Goal: Task Accomplishment & Management: Manage account settings

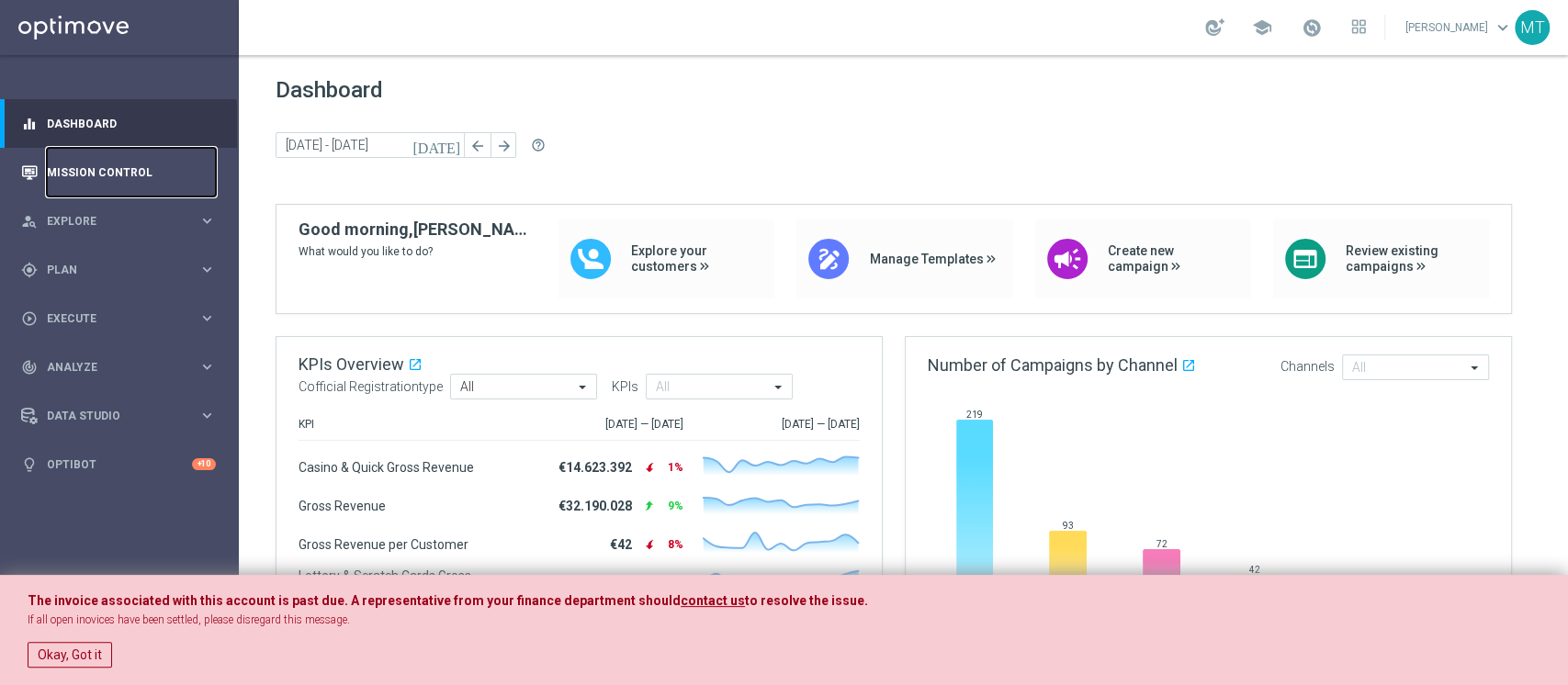
click at [73, 155] on link "Mission Control" at bounding box center [130, 172] width 169 height 48
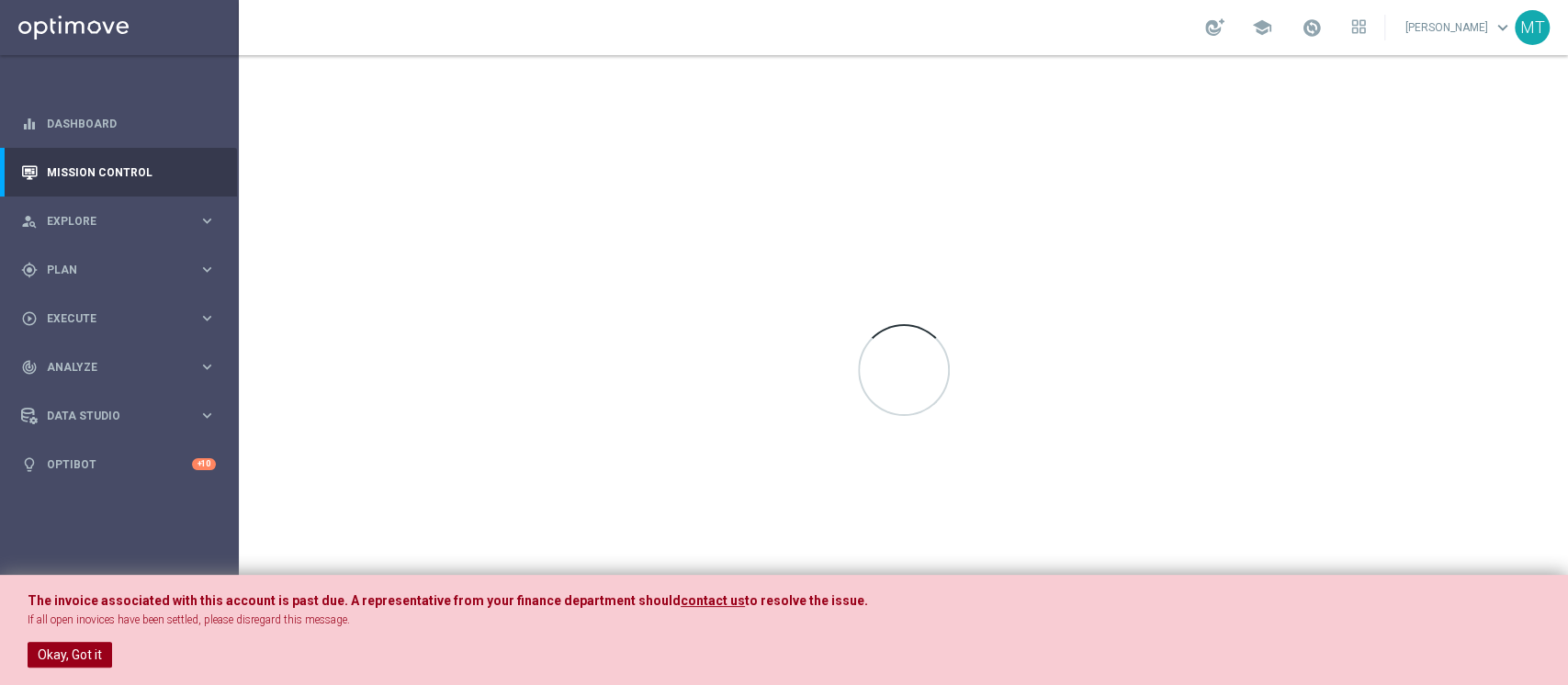
click at [48, 512] on button "Okay, Got it" at bounding box center [70, 654] width 85 height 26
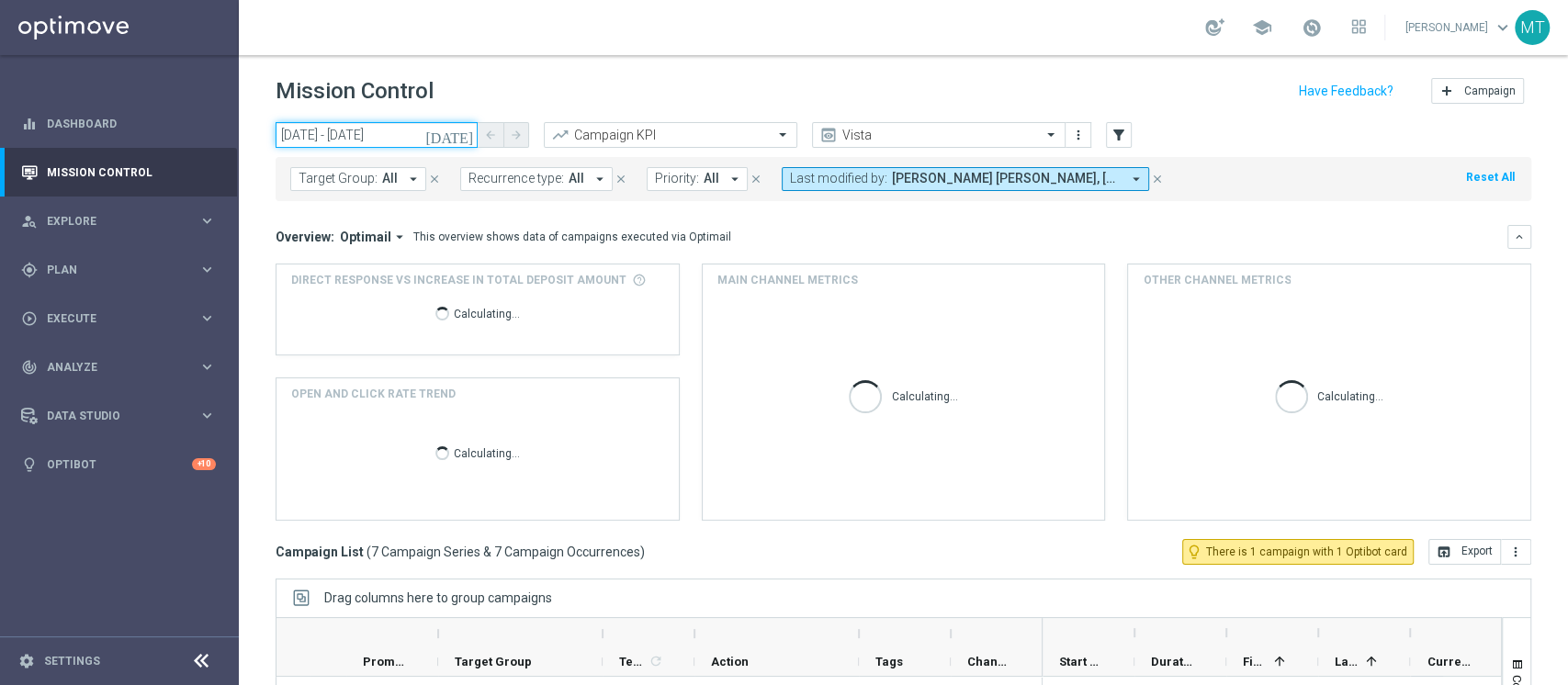
click at [430, 133] on input "[DATE] - [DATE]" at bounding box center [376, 135] width 202 height 26
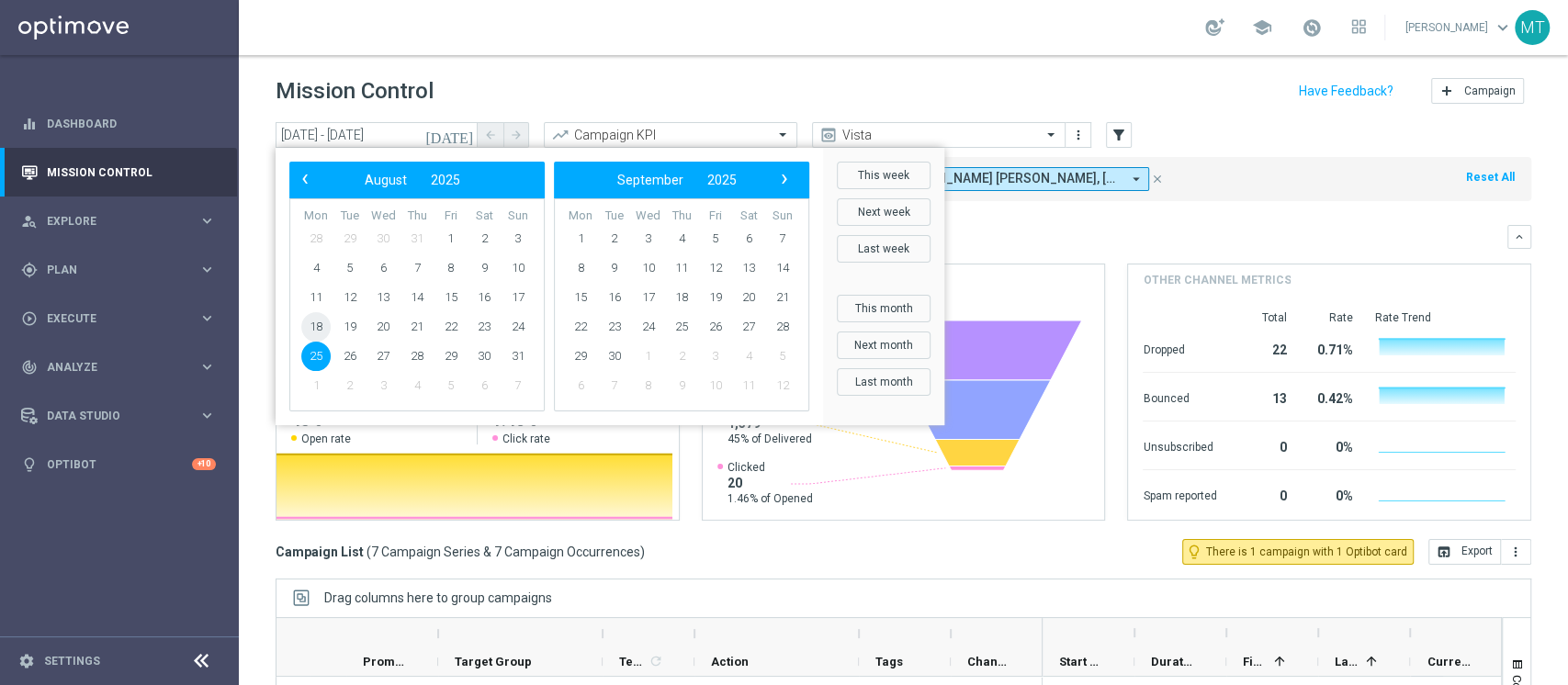
click at [312, 320] on span "18" at bounding box center [316, 327] width 30 height 30
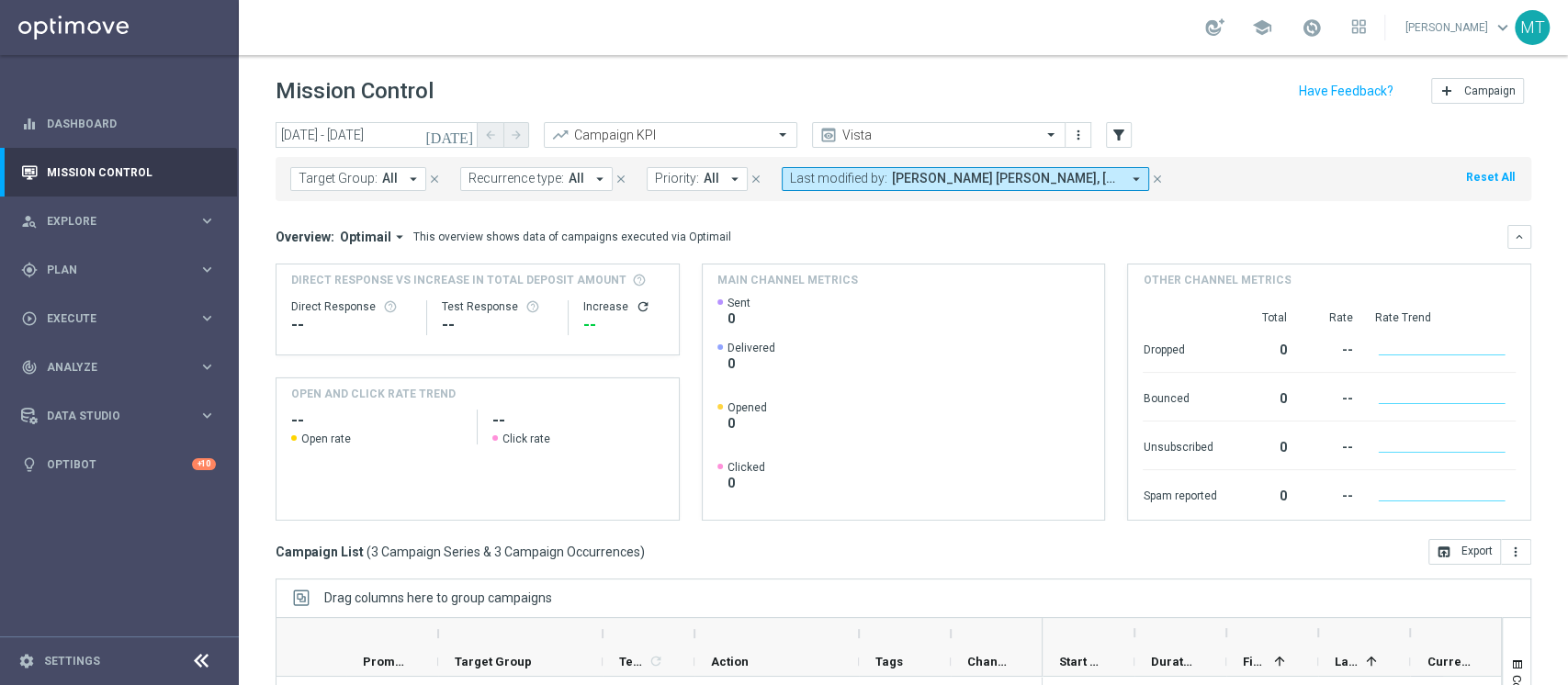
click at [402, 118] on header "Mission Control add Campaign" at bounding box center [903, 89] width 1329 height 67
click at [392, 128] on input "[DATE] - [DATE]" at bounding box center [376, 135] width 202 height 26
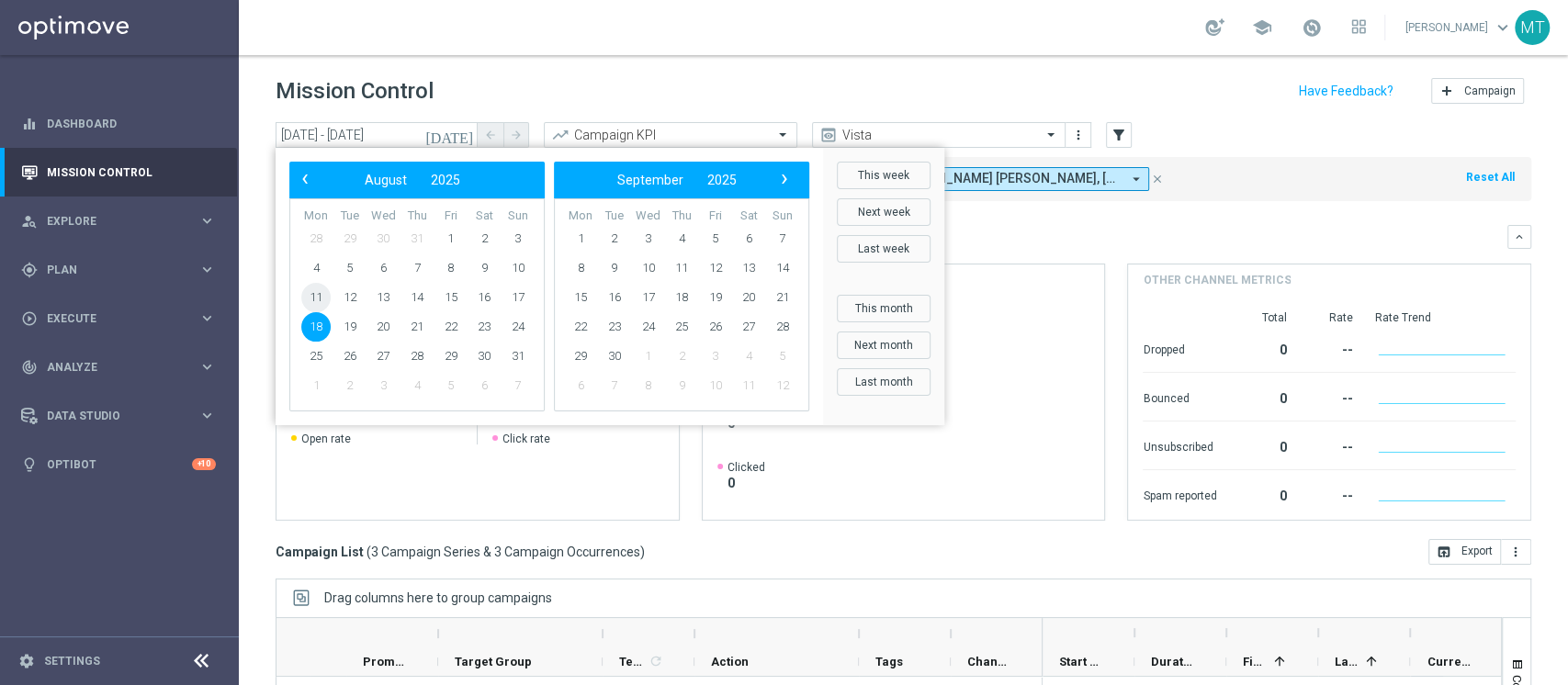
click at [317, 301] on span "11" at bounding box center [316, 298] width 30 height 30
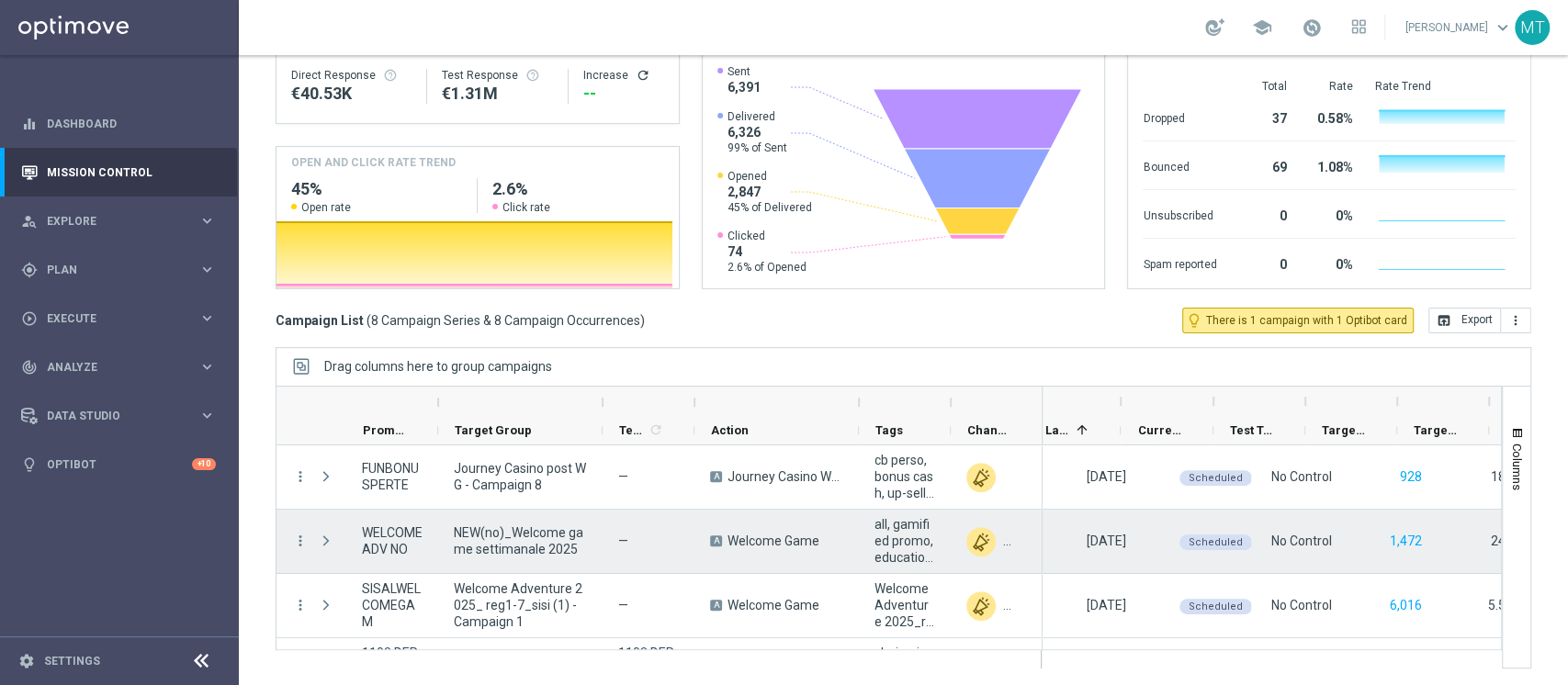
scroll to position [0, 291]
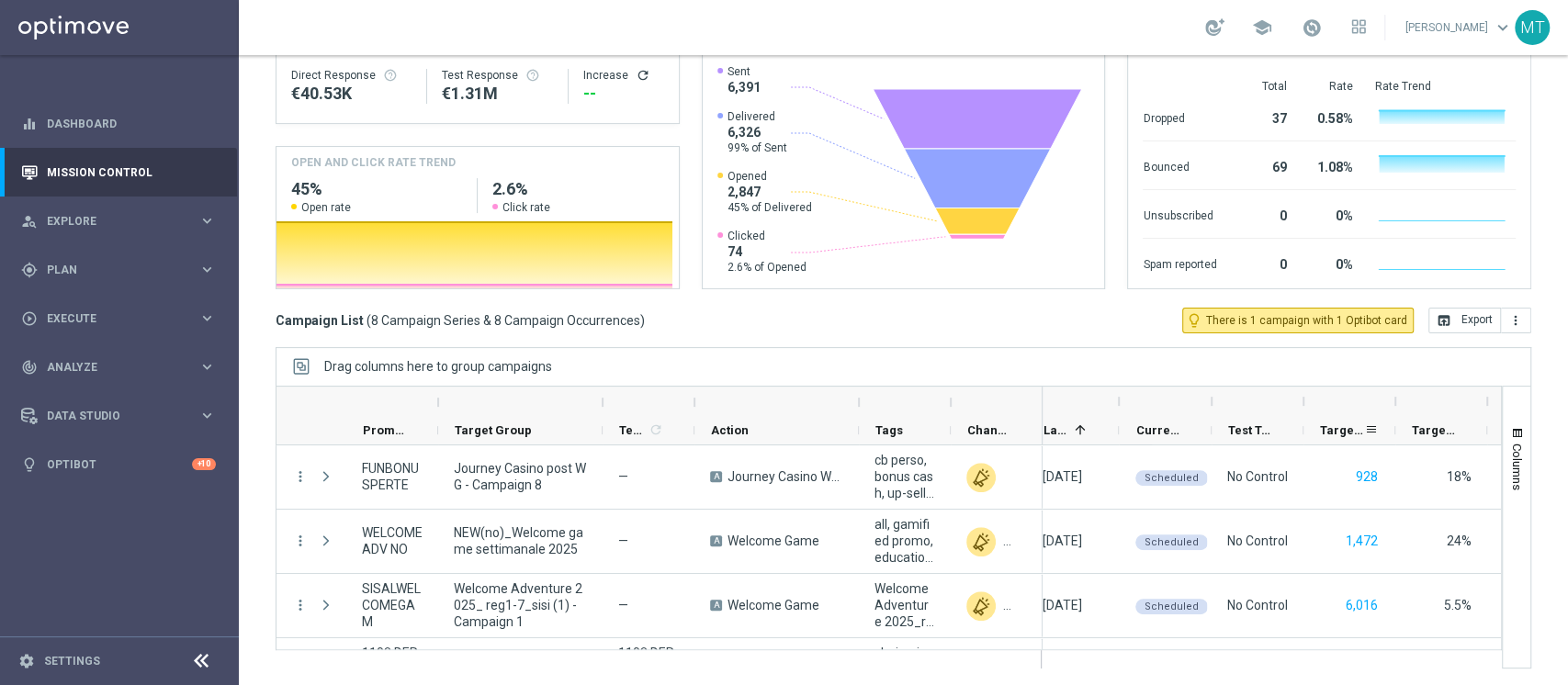
click at [1175, 428] on span "Targeted Customers" at bounding box center [1342, 430] width 44 height 14
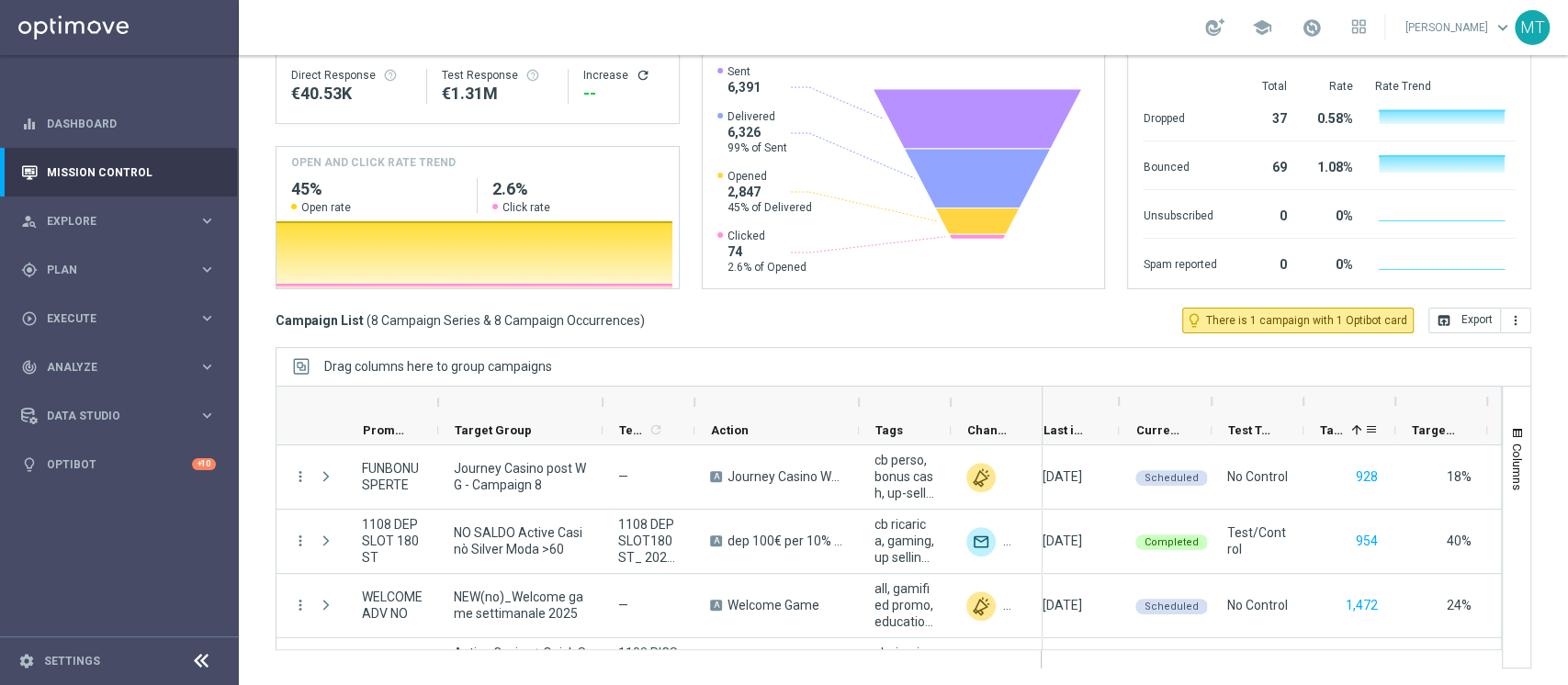
click at [1175, 428] on div "Targeted Customers 1" at bounding box center [1342, 429] width 44 height 29
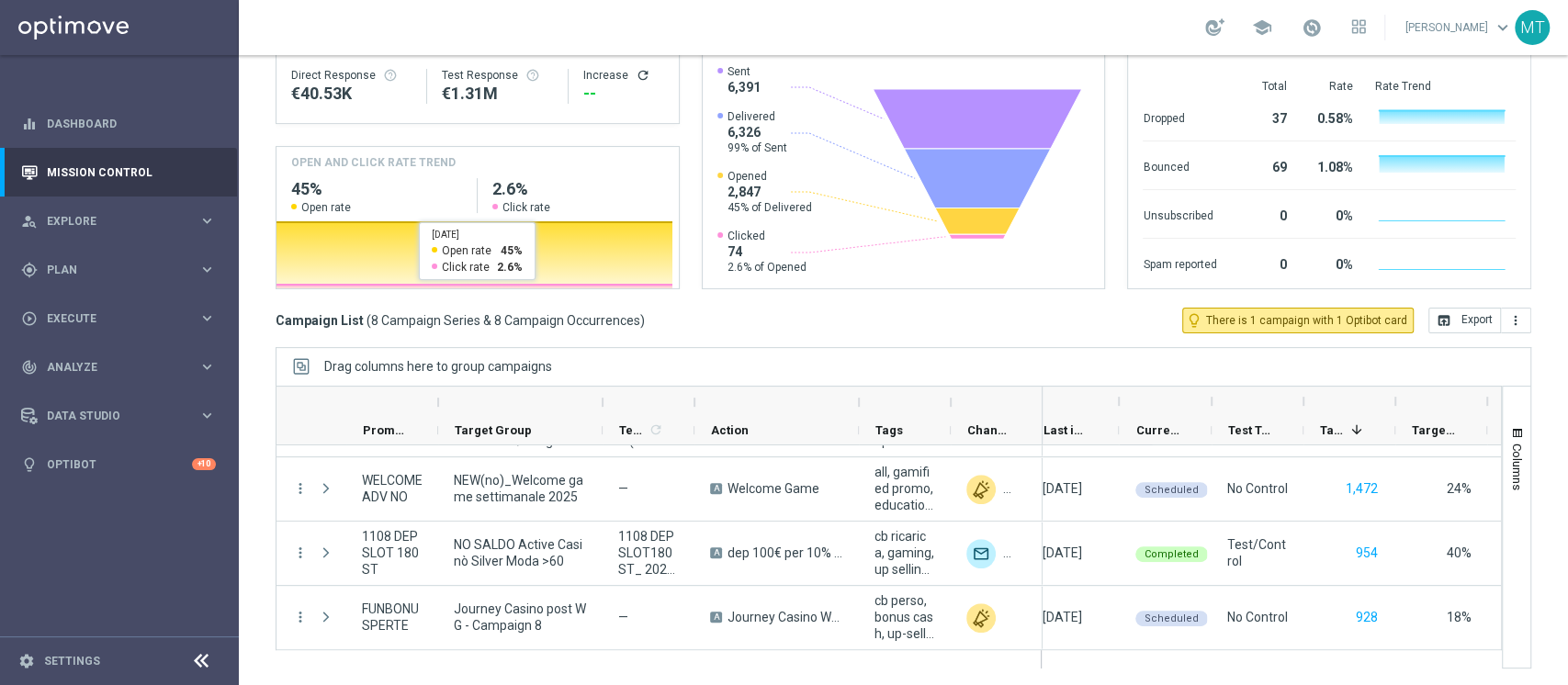
scroll to position [0, 0]
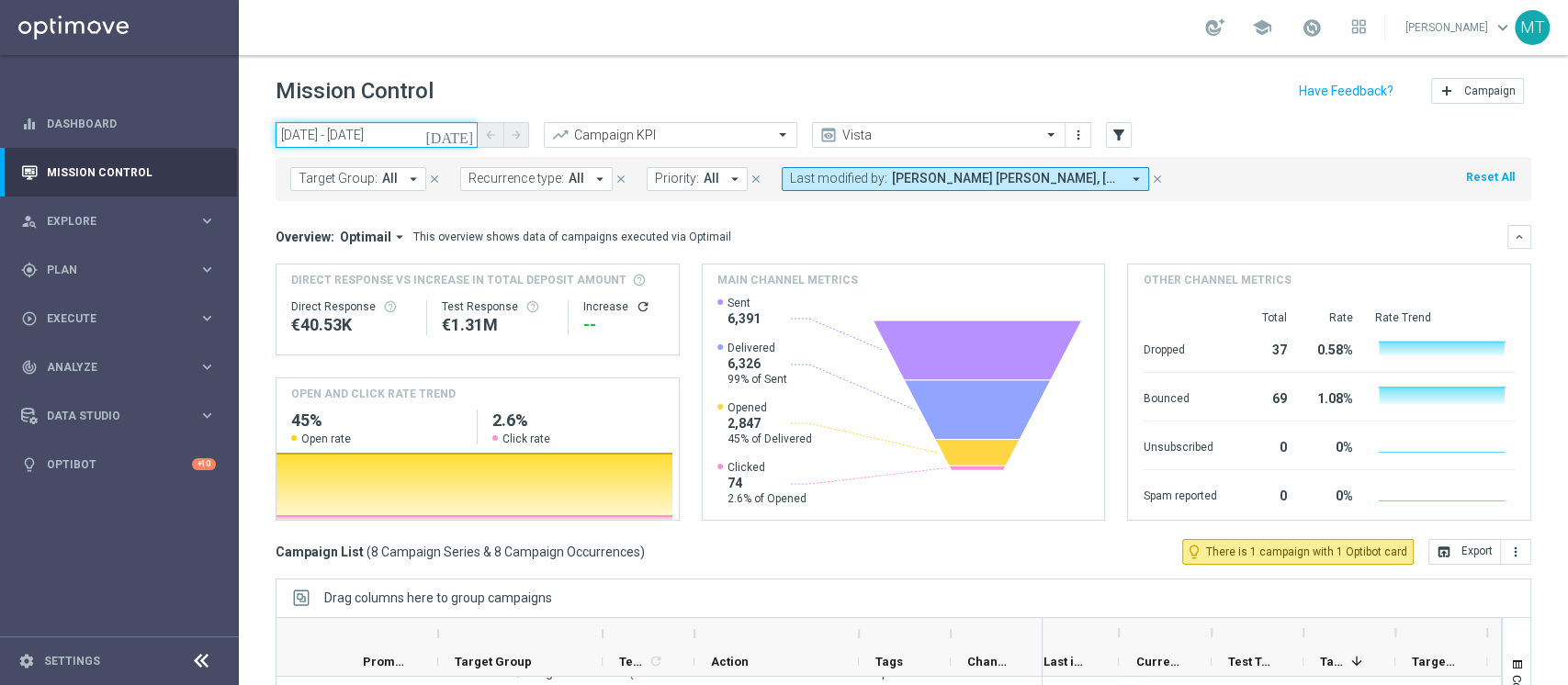
click at [370, 124] on input "[DATE] - [DATE]" at bounding box center [376, 135] width 202 height 26
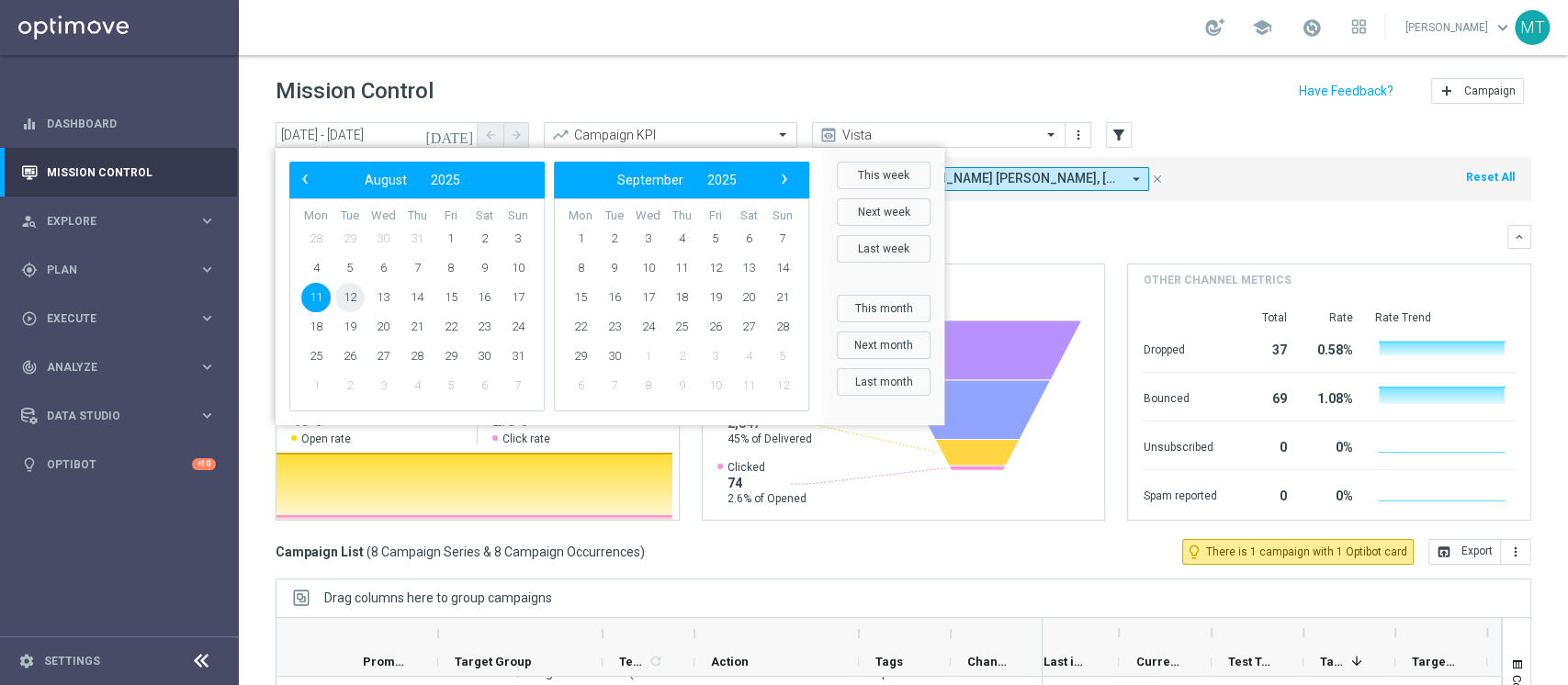
click at [346, 299] on span "12" at bounding box center [351, 298] width 30 height 30
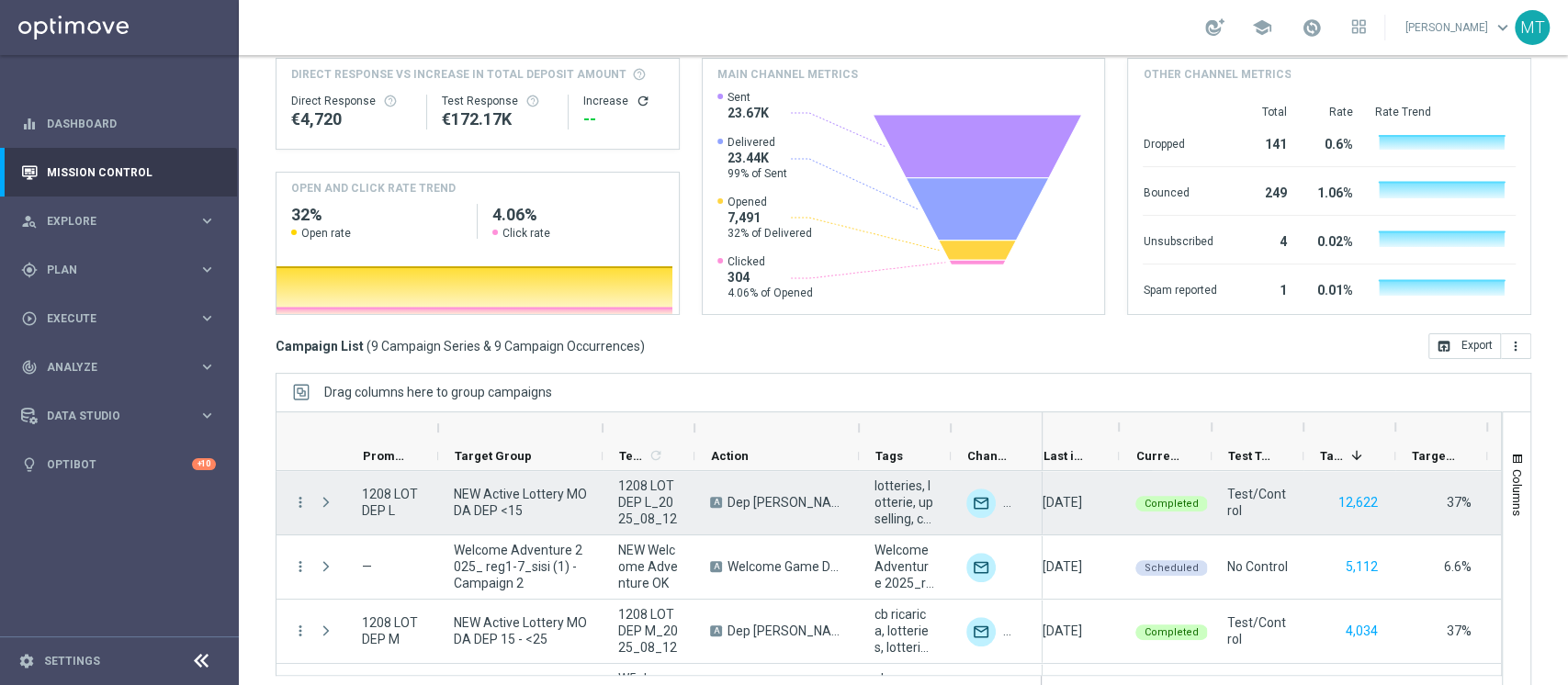
scroll to position [232, 0]
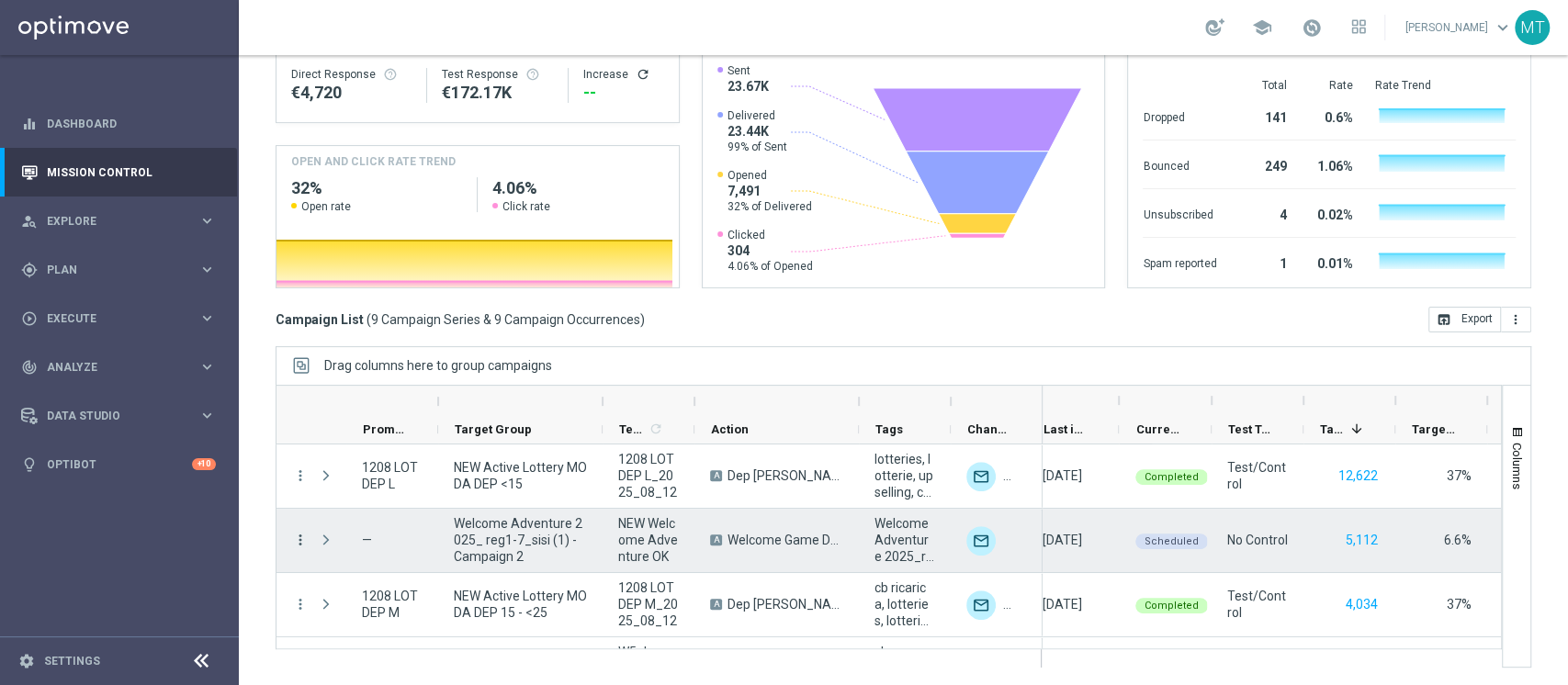
click at [301, 512] on icon "more_vert" at bounding box center [300, 540] width 17 height 17
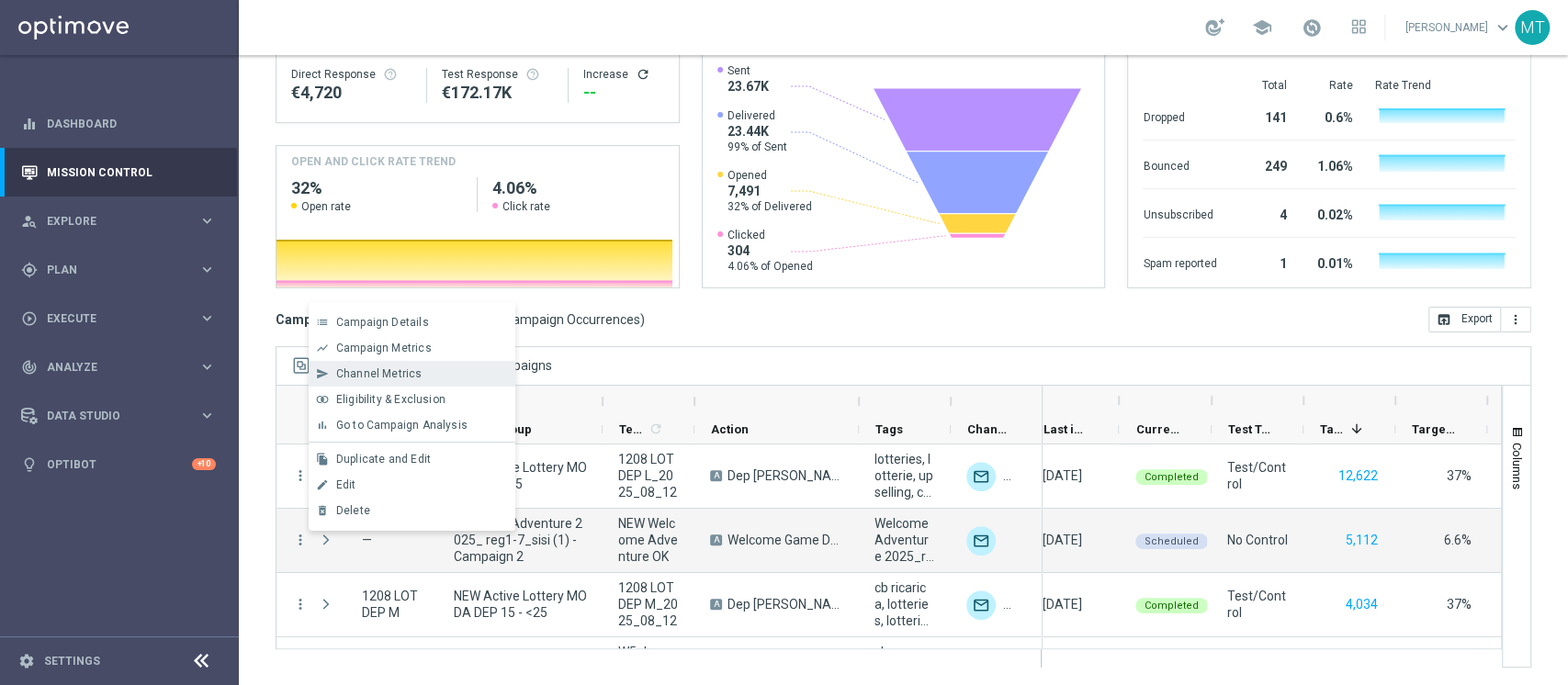
click at [407, 379] on span "Channel Metrics" at bounding box center [378, 373] width 86 height 13
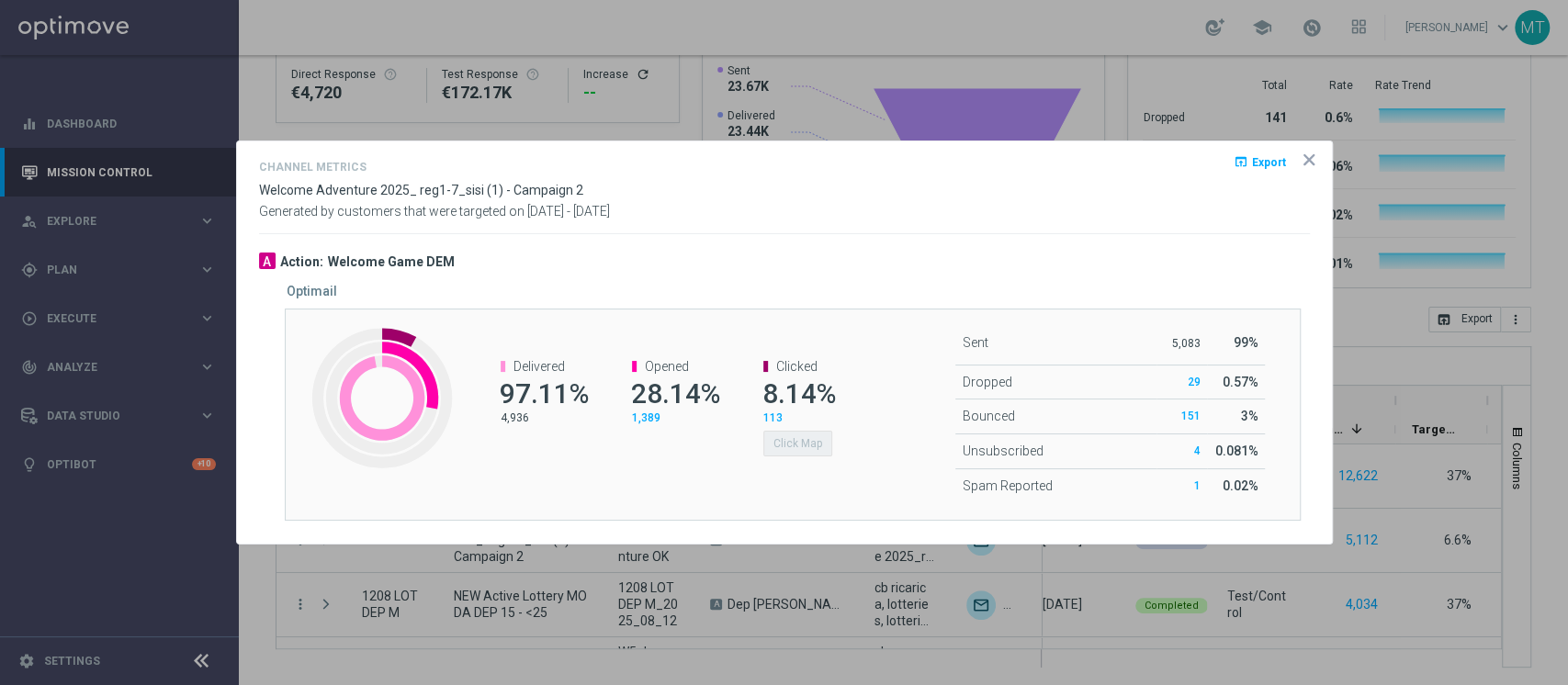
click at [514, 89] on div at bounding box center [784, 342] width 1568 height 685
click at [1175, 150] on opti-dialog-container "Channel Metrics open_in_browser Export Welcome Adventure 2025_ reg1-7_sisi (1) …" at bounding box center [784, 342] width 1095 height 402
click at [1175, 158] on icon "icon" at bounding box center [1308, 160] width 19 height 19
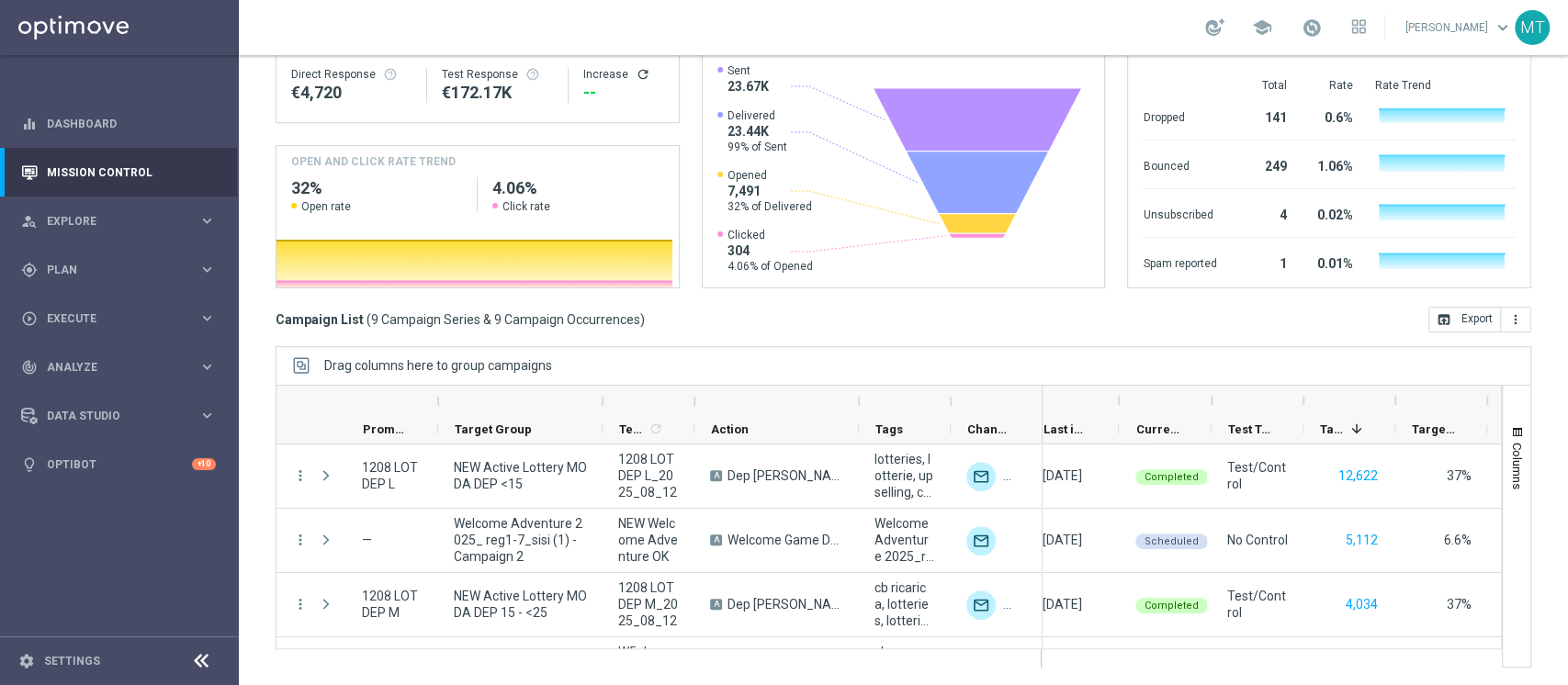
scroll to position [0, 0]
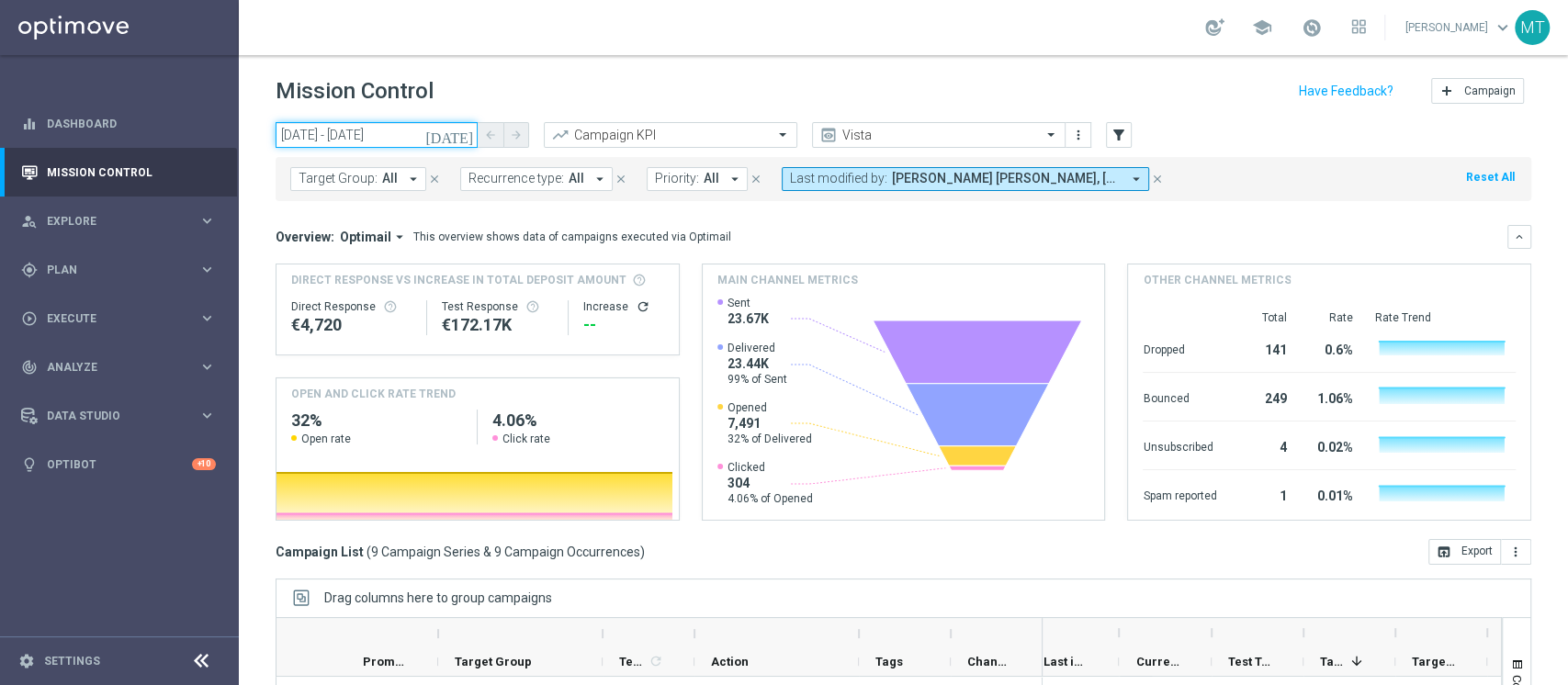
click at [360, 128] on input "[DATE] - [DATE]" at bounding box center [376, 135] width 202 height 26
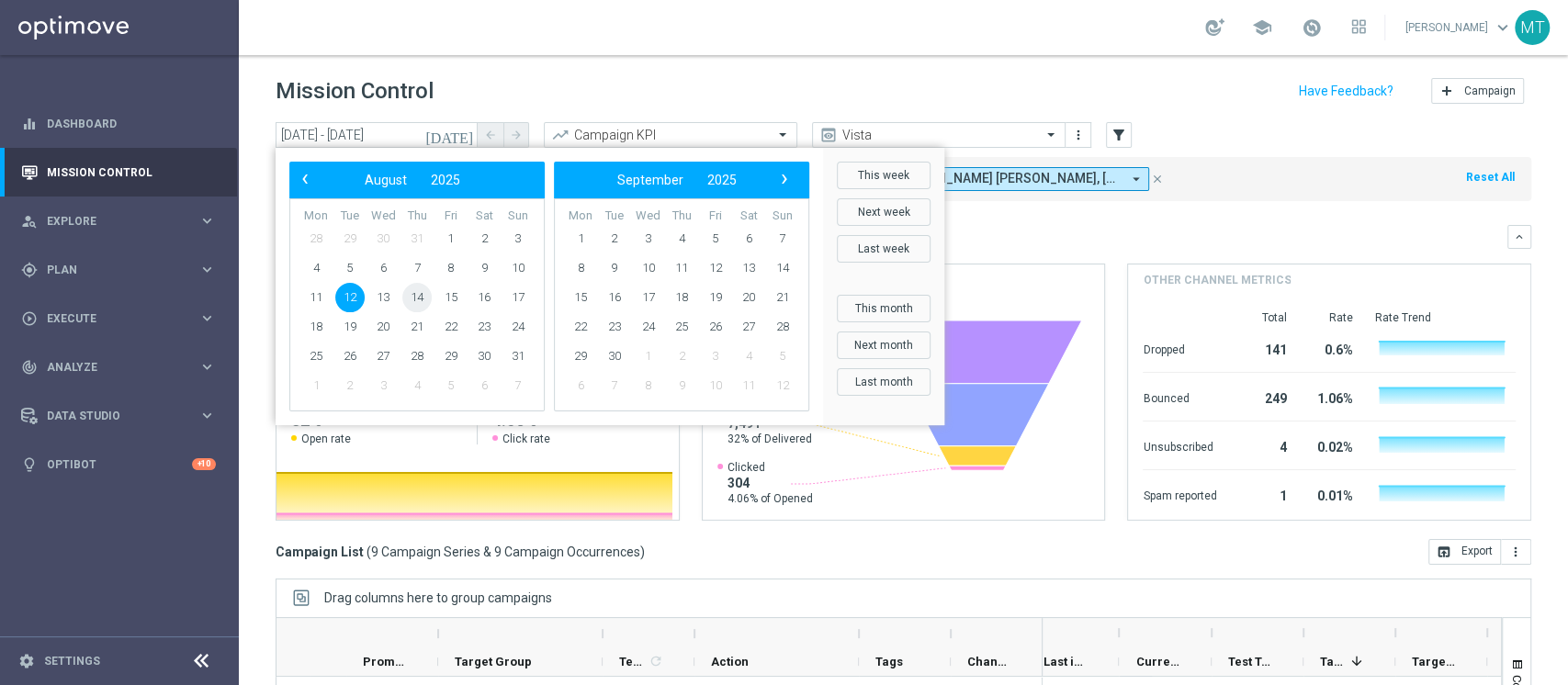
click at [428, 296] on span "14" at bounding box center [417, 298] width 30 height 30
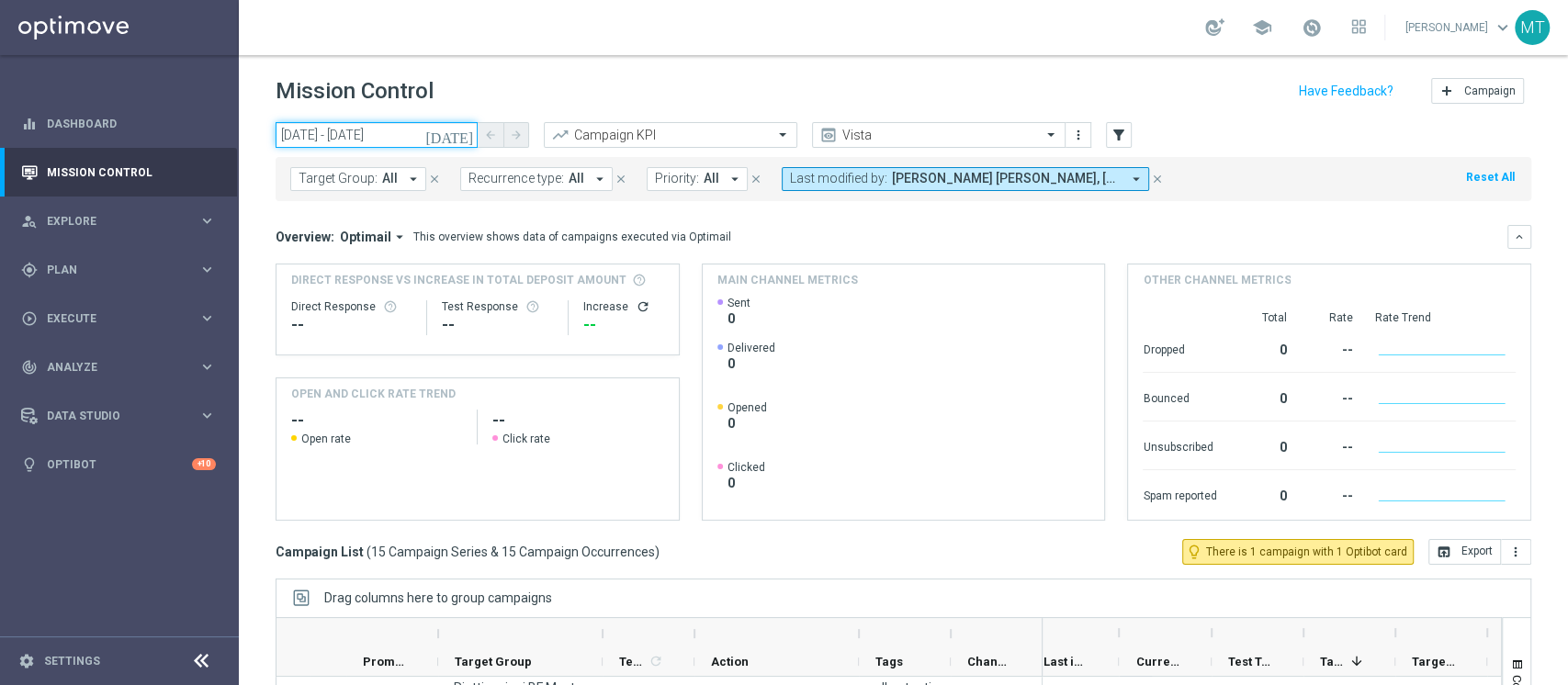
click at [369, 136] on input "[DATE] - [DATE]" at bounding box center [376, 135] width 202 height 26
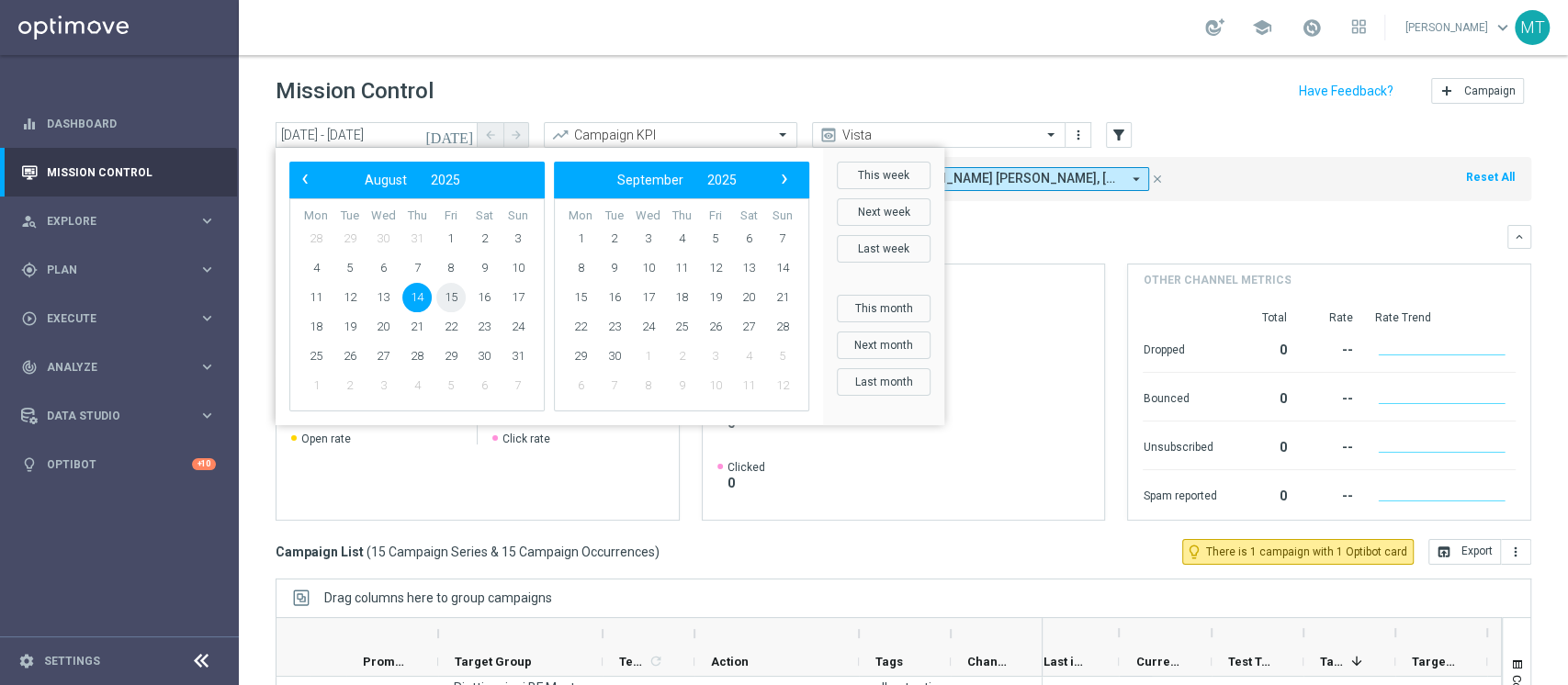
click at [455, 296] on span "15" at bounding box center [451, 298] width 30 height 30
type input "[DATE] - [DATE]"
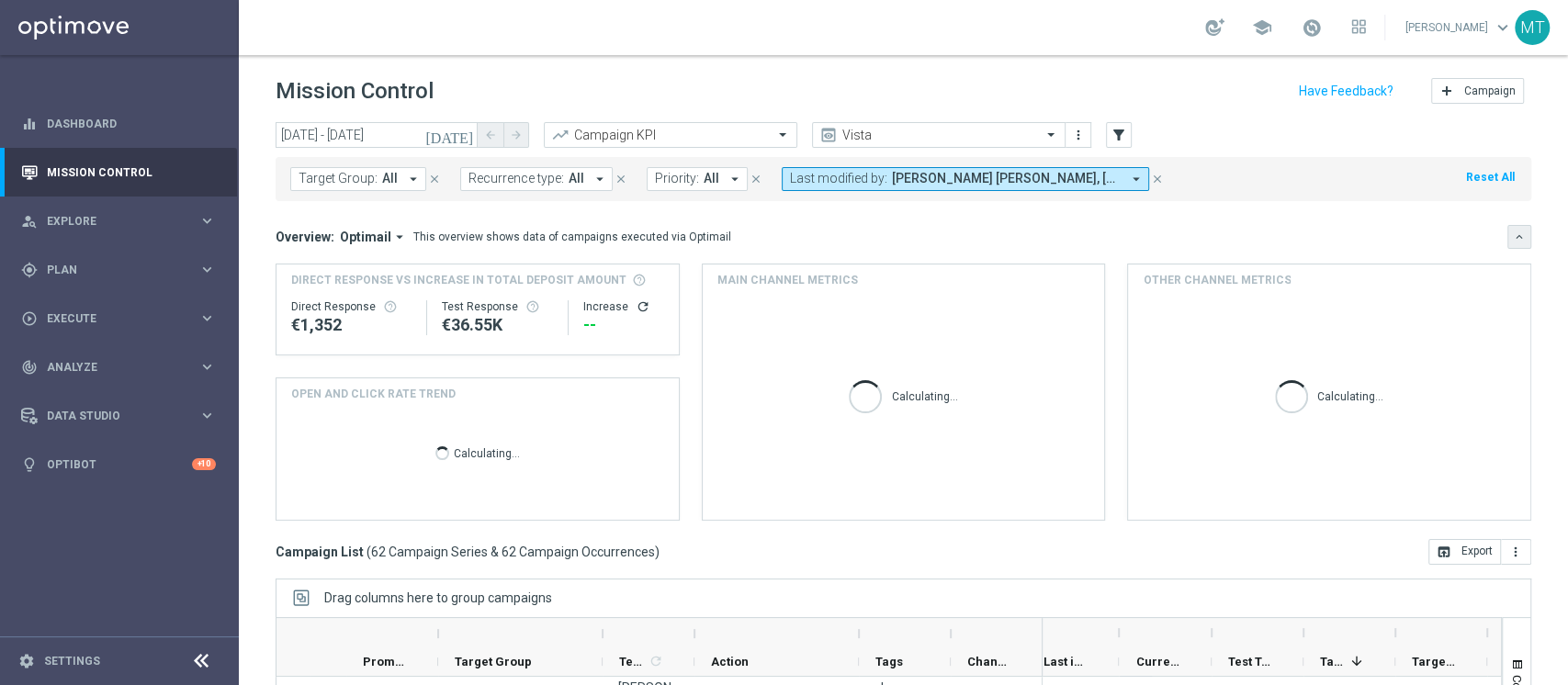
click at [1175, 233] on icon "keyboard_arrow_down" at bounding box center [1519, 237] width 13 height 13
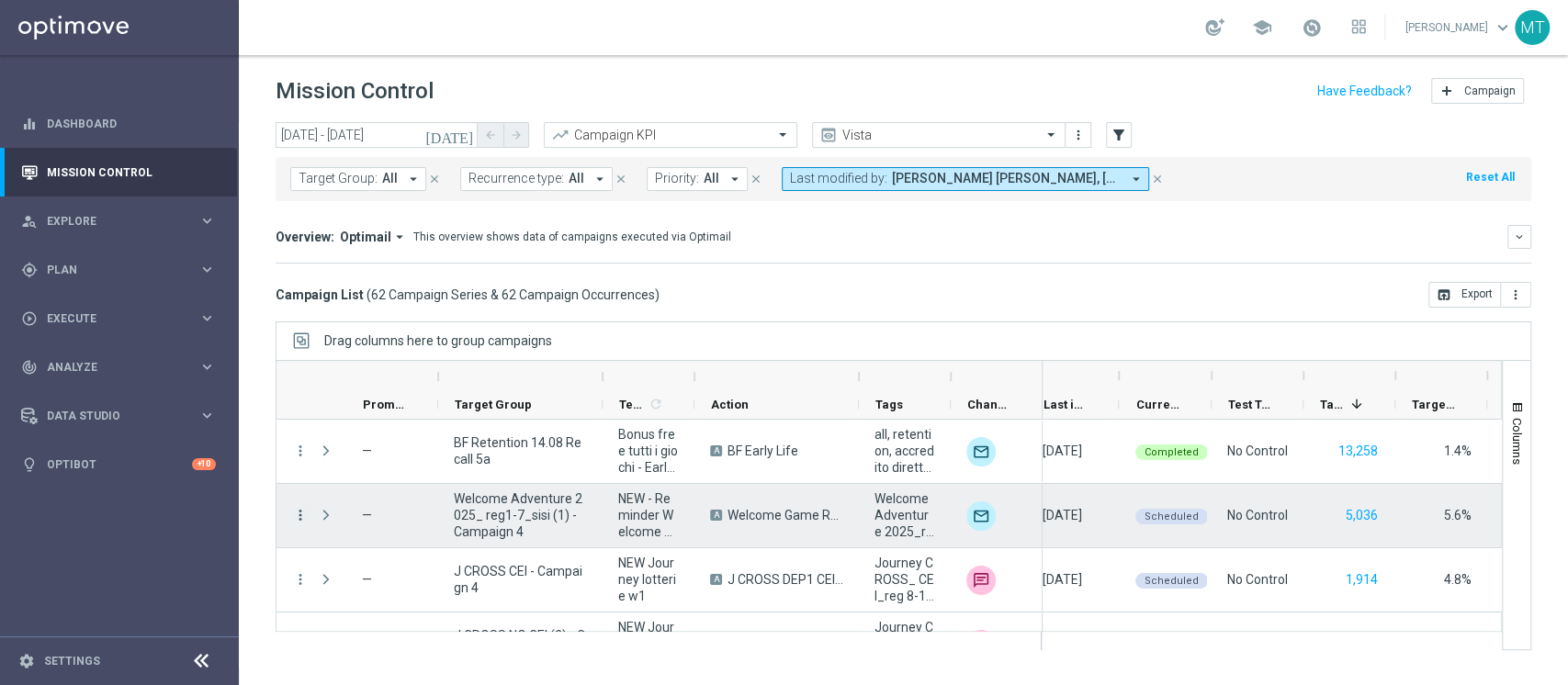
click at [294, 512] on icon "more_vert" at bounding box center [300, 515] width 17 height 17
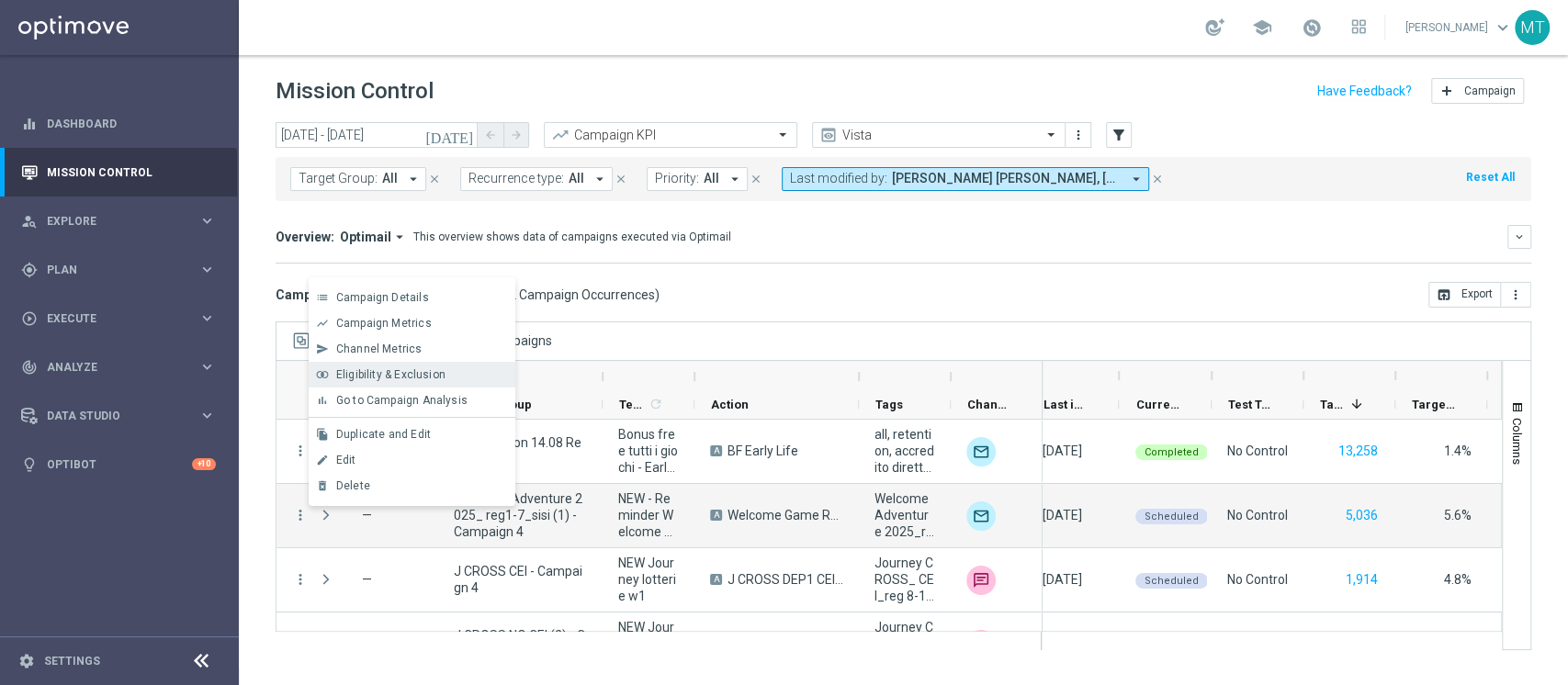
click at [380, 375] on span "Eligibility & Exclusion" at bounding box center [390, 374] width 110 height 13
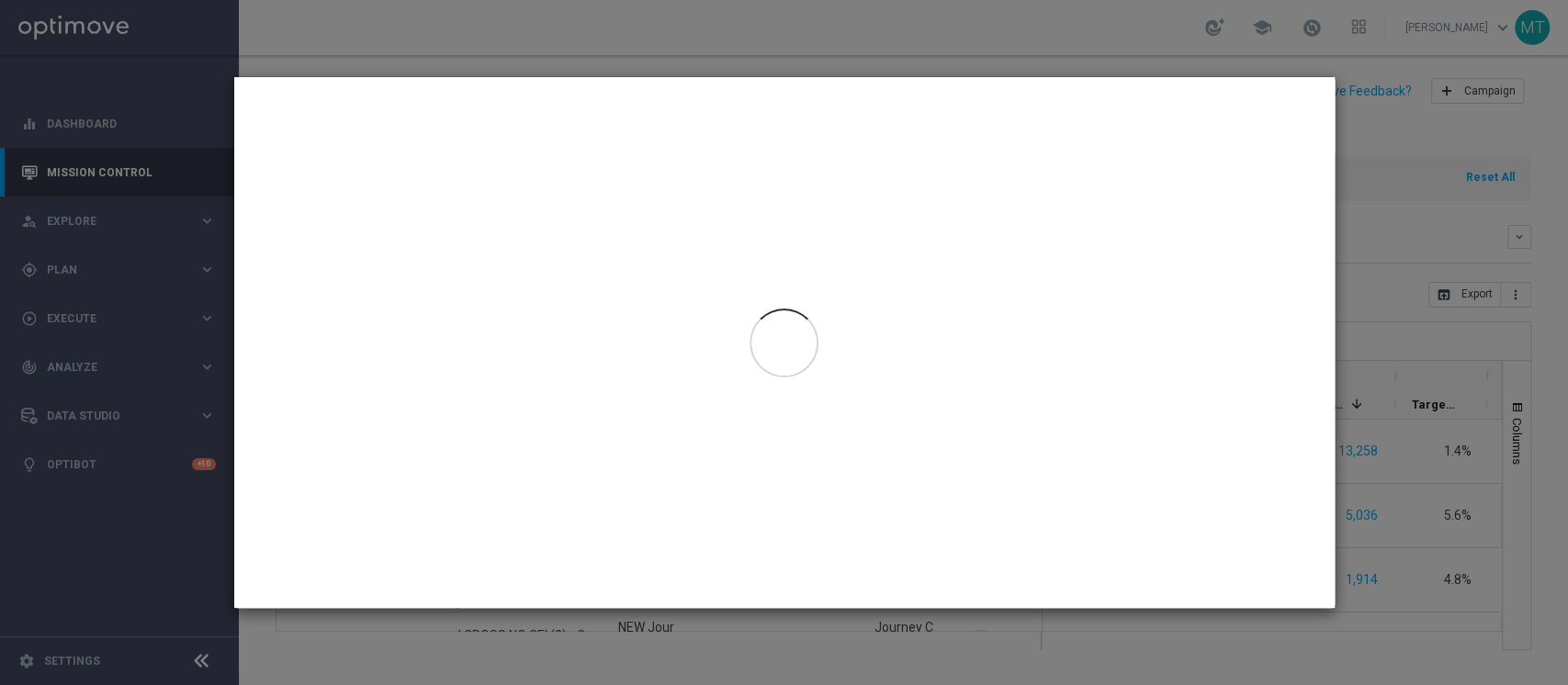
type input "[DATE] - [DATE]"
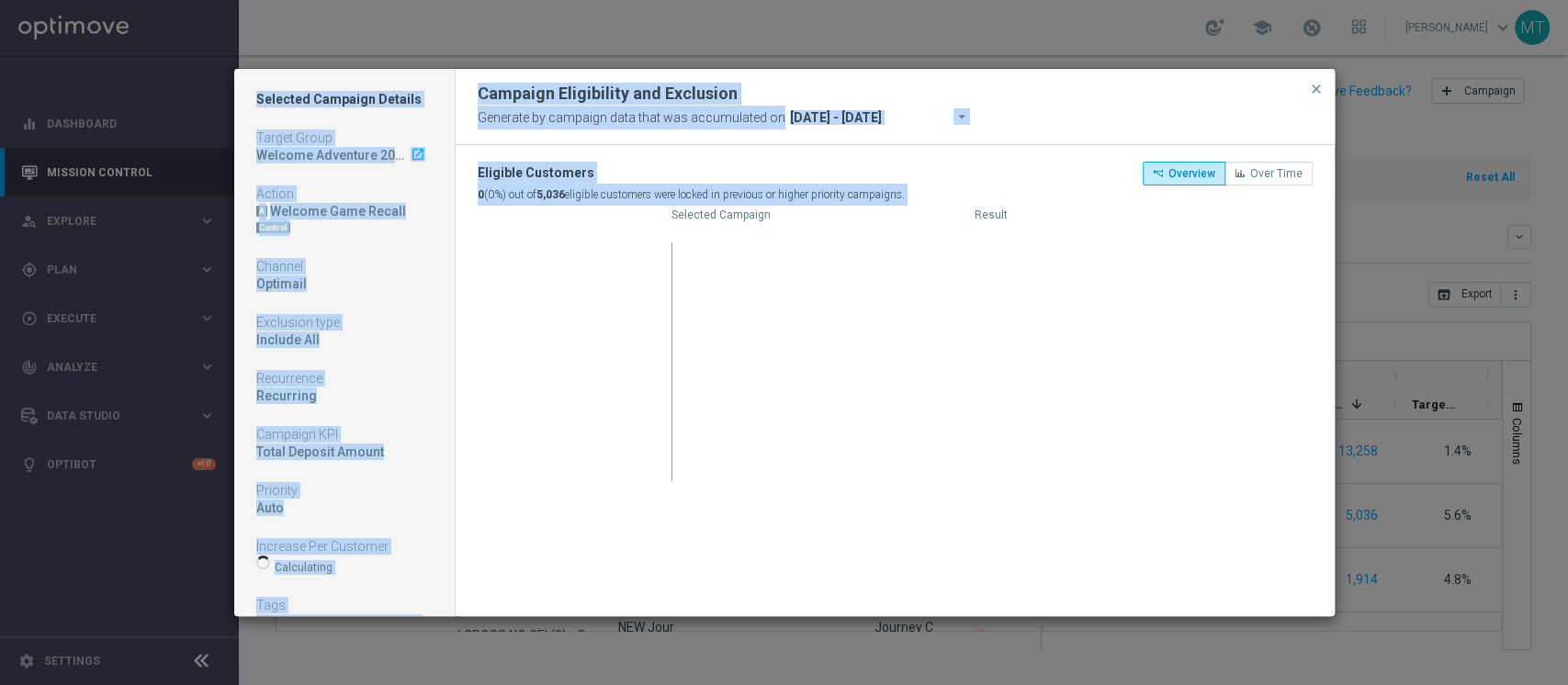
drag, startPoint x: 380, startPoint y: 375, endPoint x: 912, endPoint y: -149, distance: 746.7
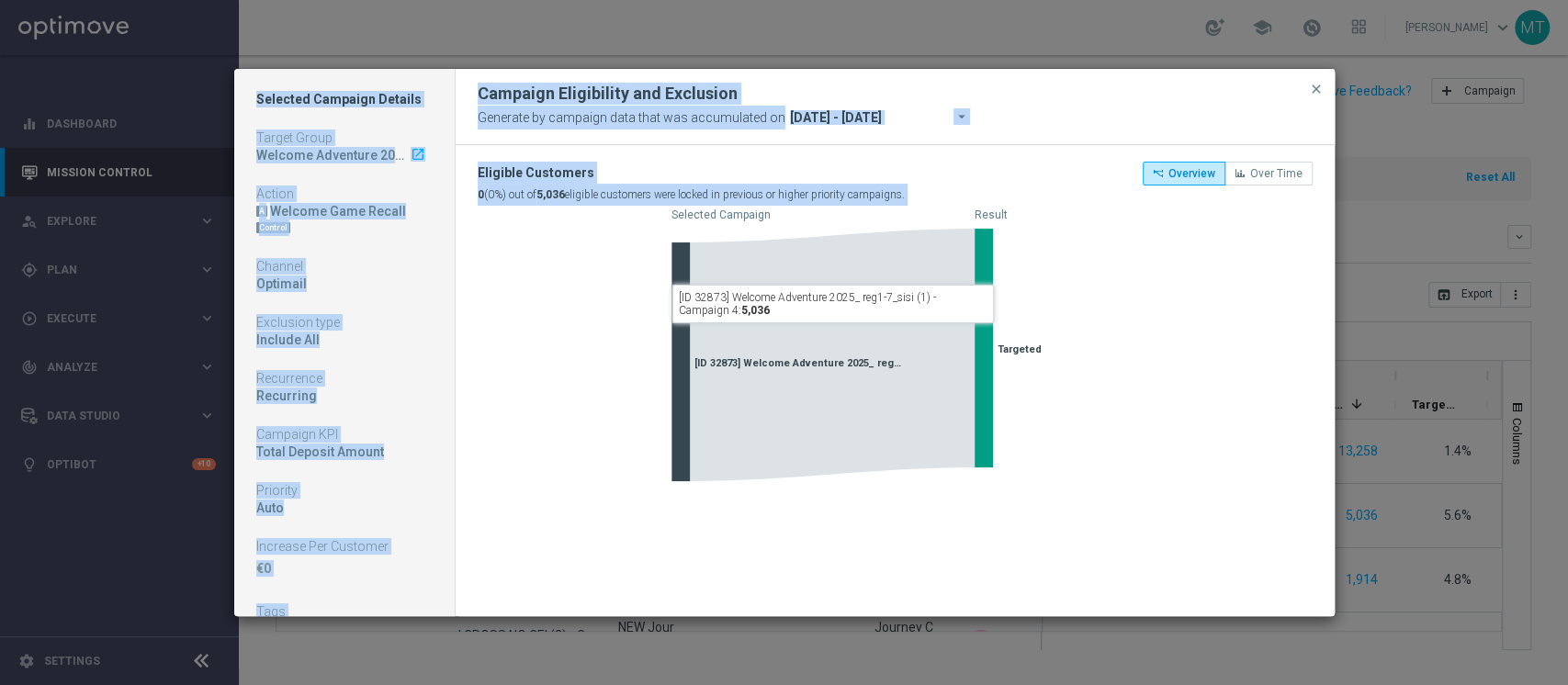
click at [640, 339] on highcharts-chart "Created with Highcharts 9.3.3 Selected Campaign Result [ID 32873] Welcome Adven…" at bounding box center [896, 349] width 835 height 289
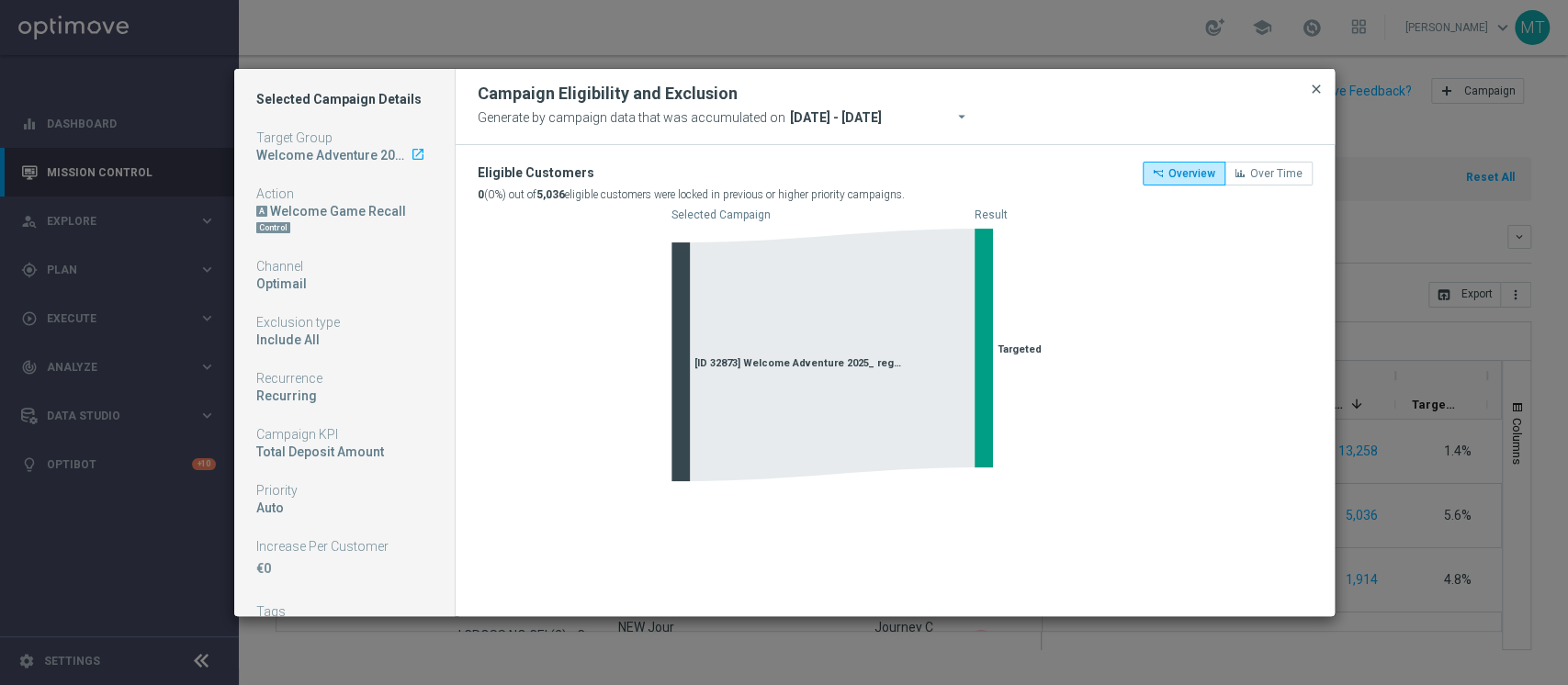
click at [1175, 88] on span "close" at bounding box center [1316, 89] width 15 height 15
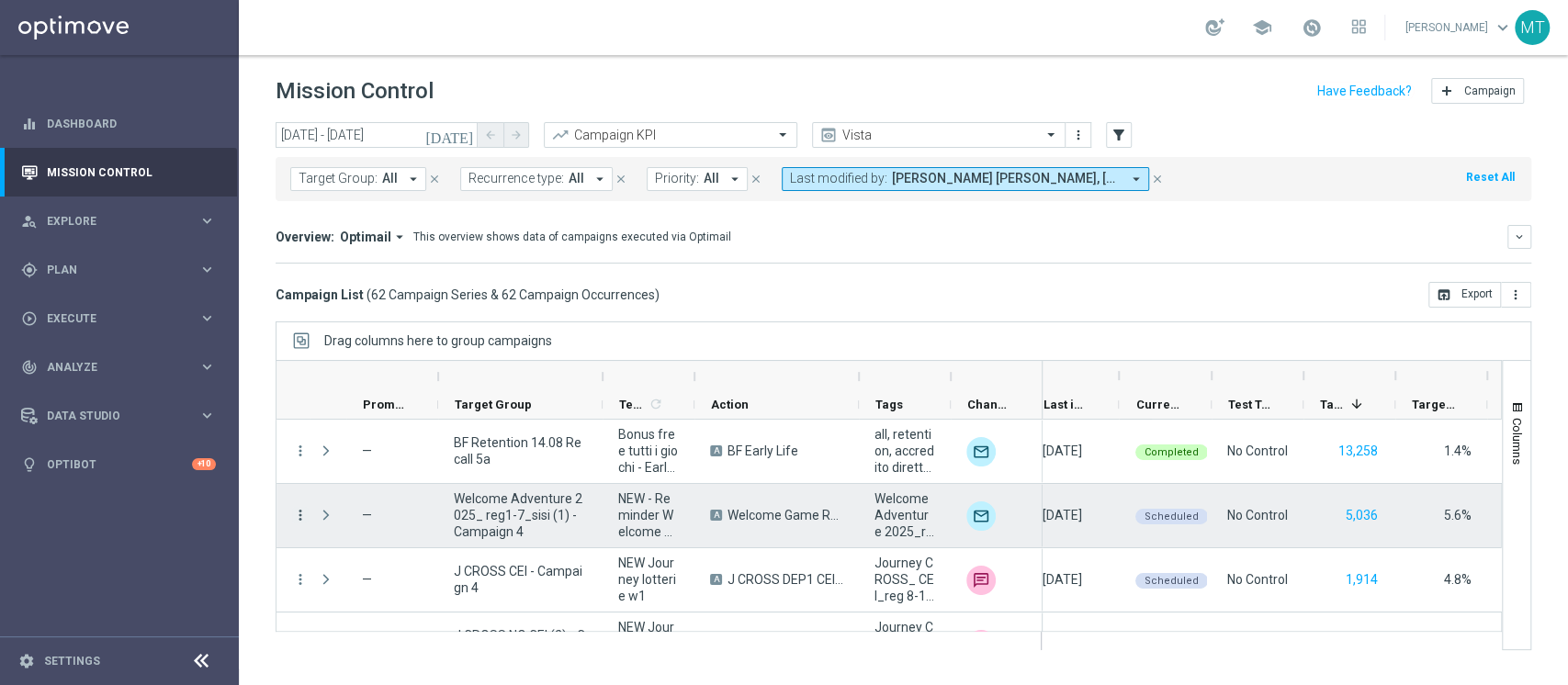
click at [301, 512] on icon "more_vert" at bounding box center [300, 515] width 17 height 17
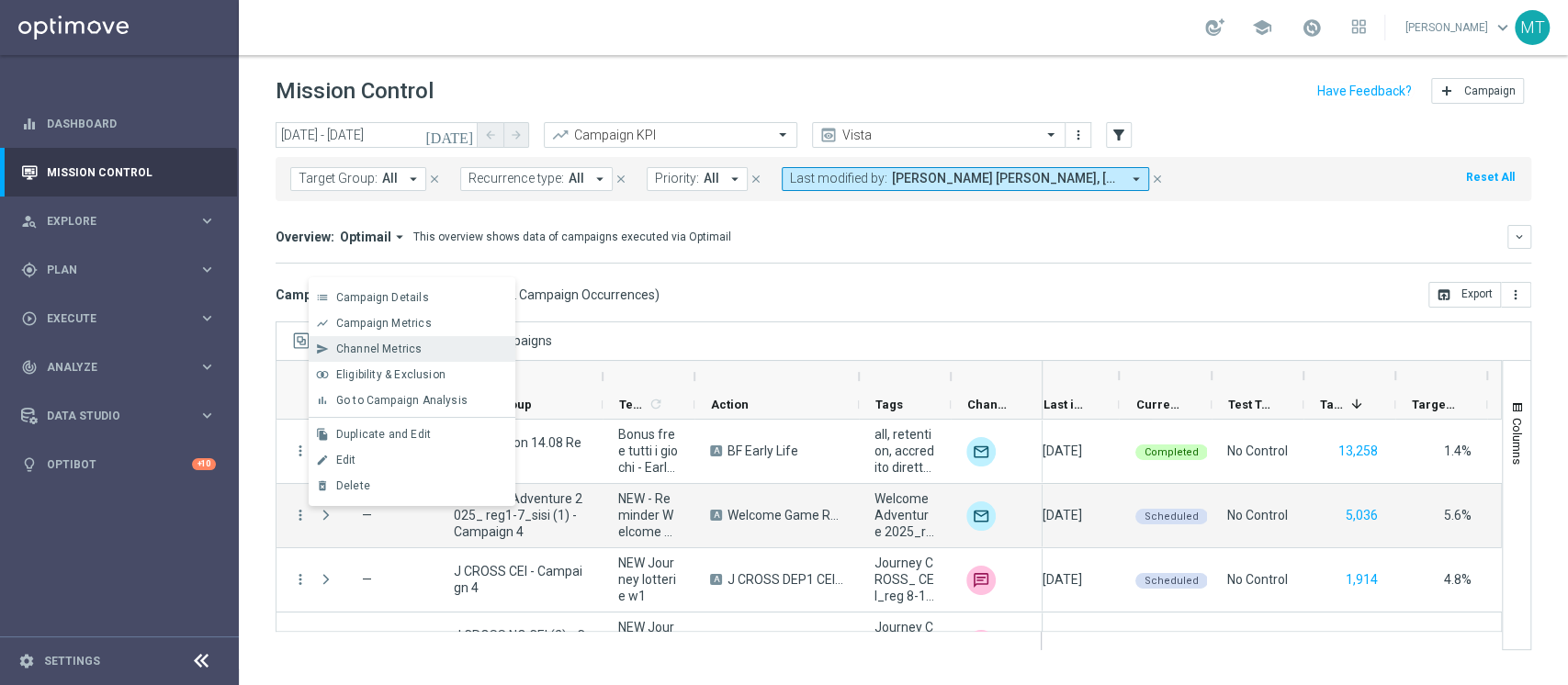
click at [407, 347] on span "Channel Metrics" at bounding box center [378, 348] width 86 height 13
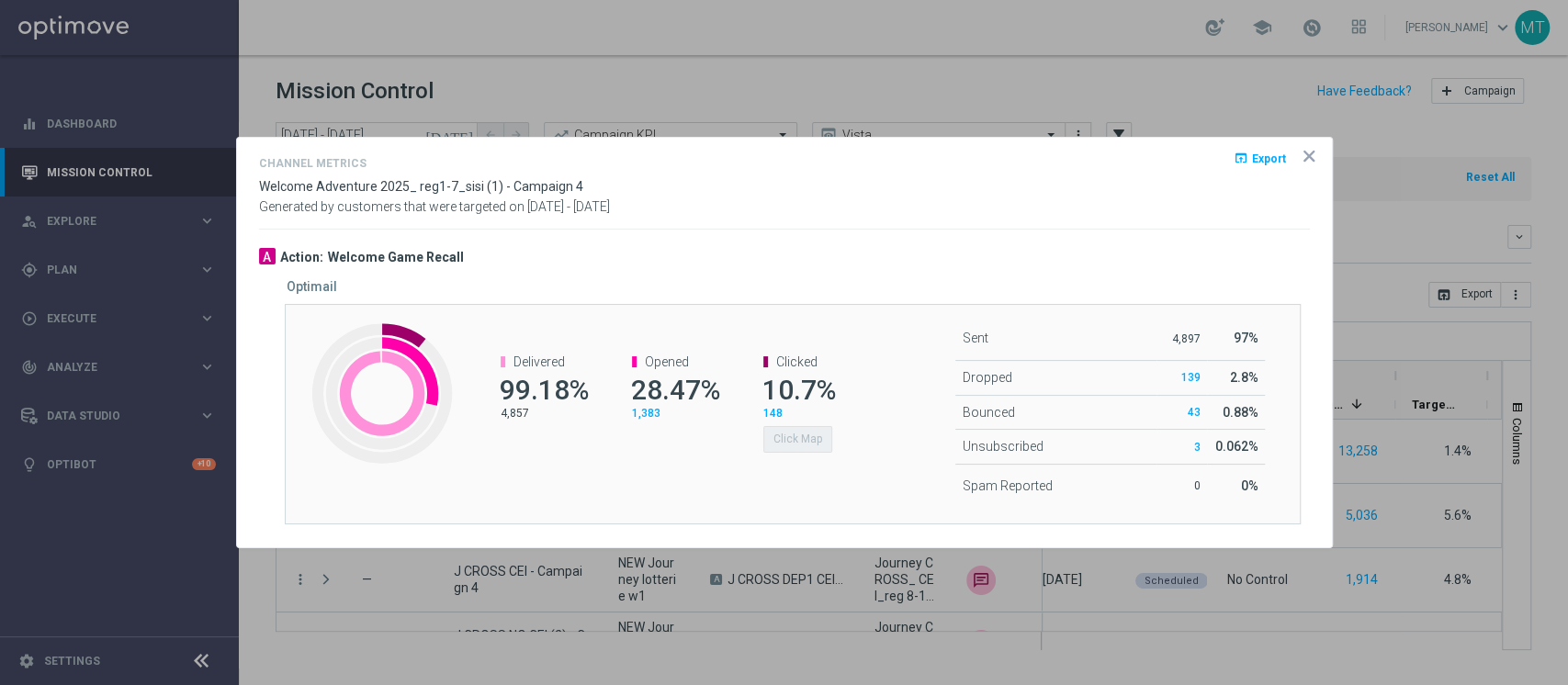
click at [1175, 153] on icon "icon" at bounding box center [1308, 156] width 9 height 9
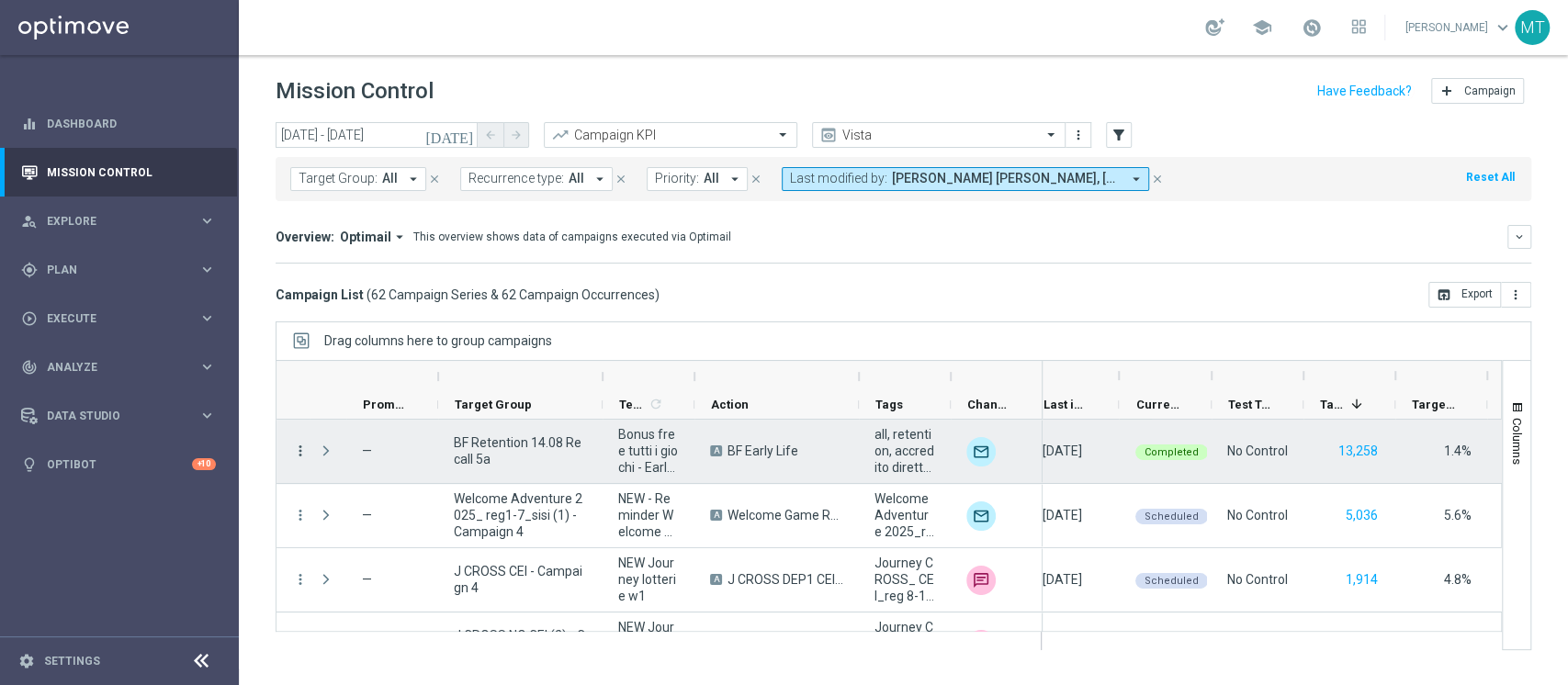
click at [305, 447] on icon "more_vert" at bounding box center [300, 450] width 17 height 17
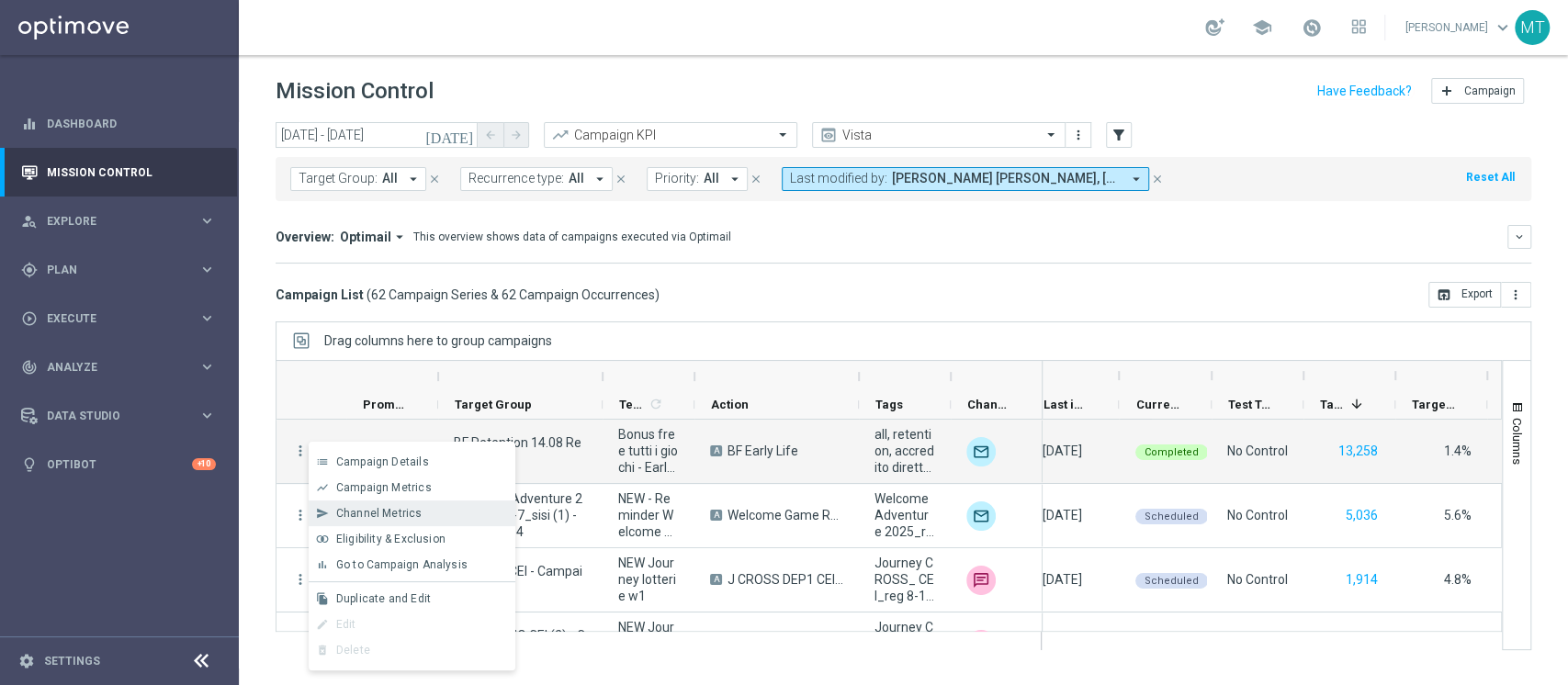
click at [375, 512] on div "send Channel Metrics" at bounding box center [412, 513] width 206 height 26
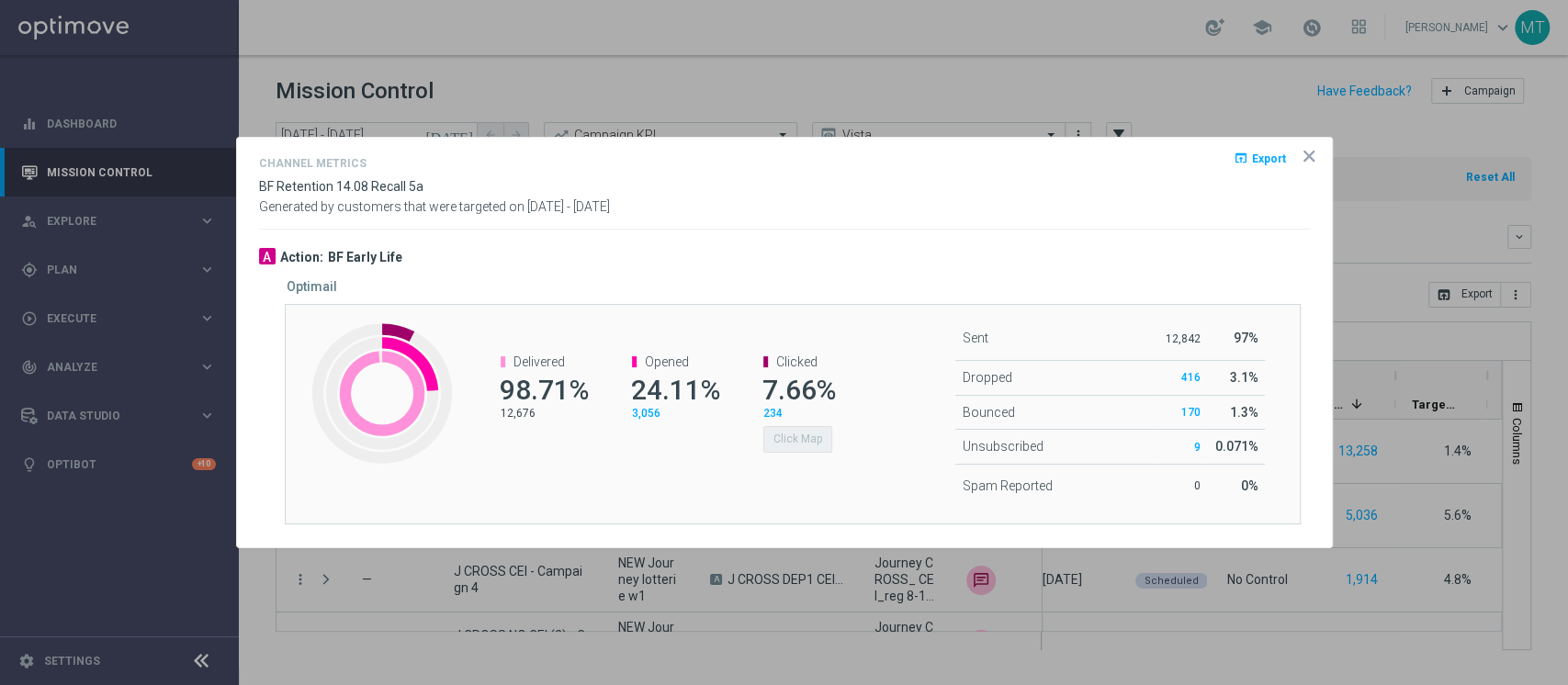
click at [1175, 158] on icon "icon" at bounding box center [1308, 156] width 19 height 19
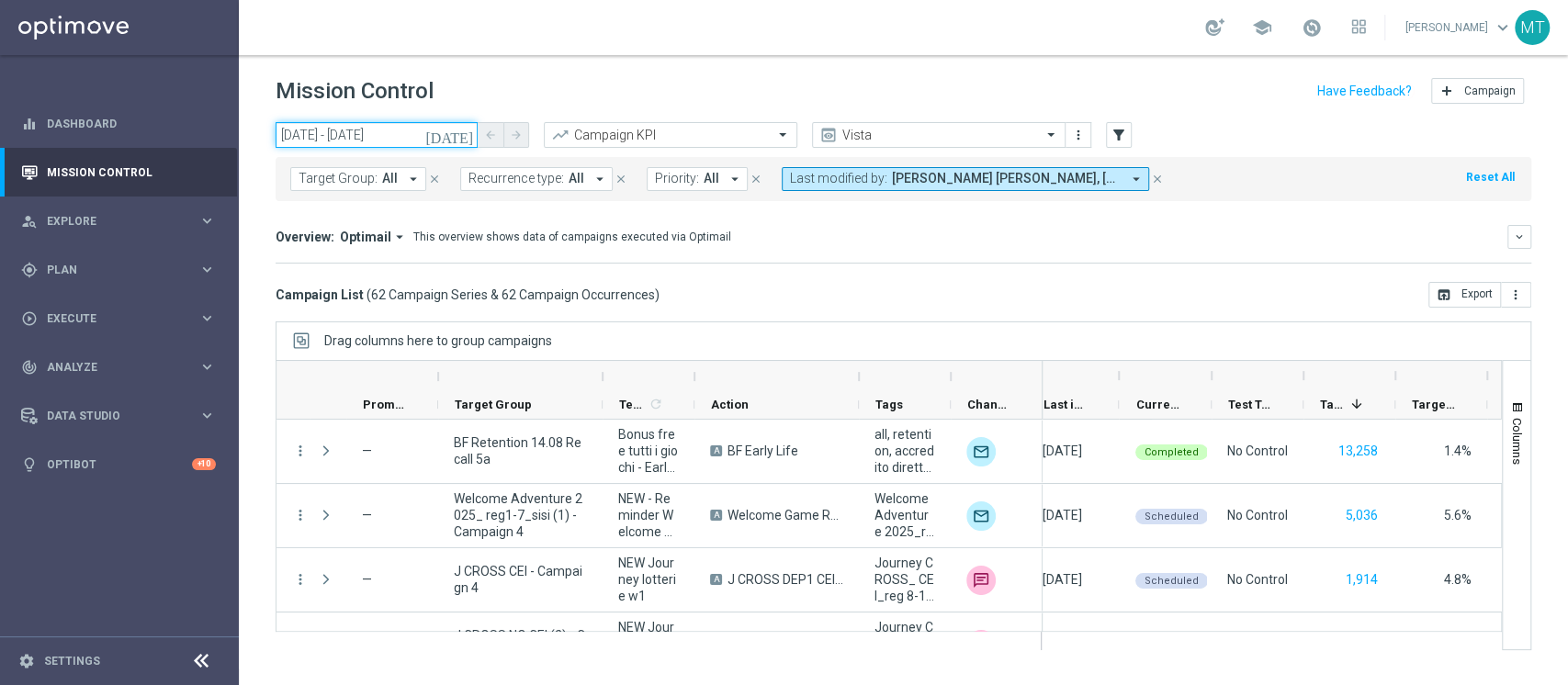
click at [329, 147] on input "[DATE] - [DATE]" at bounding box center [376, 135] width 202 height 26
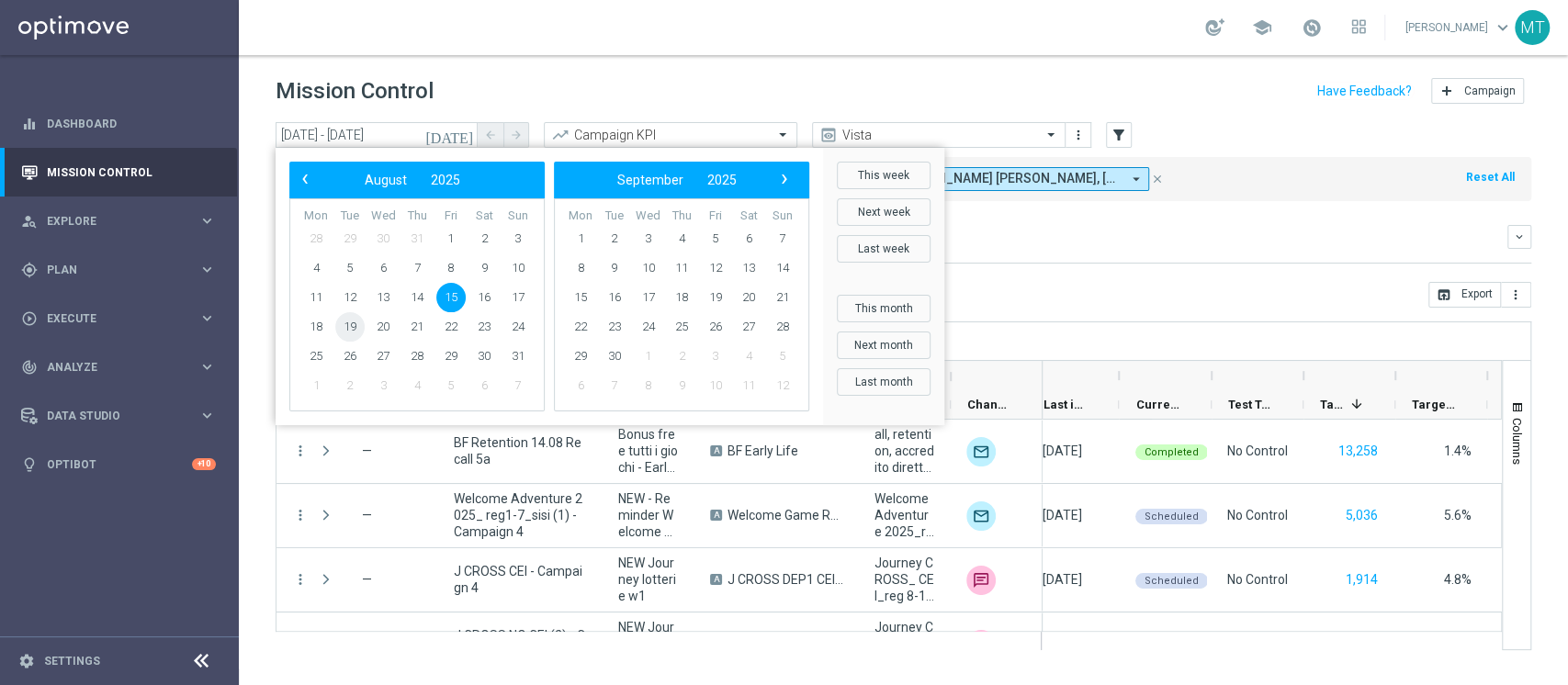
click at [346, 328] on span "19" at bounding box center [351, 327] width 30 height 30
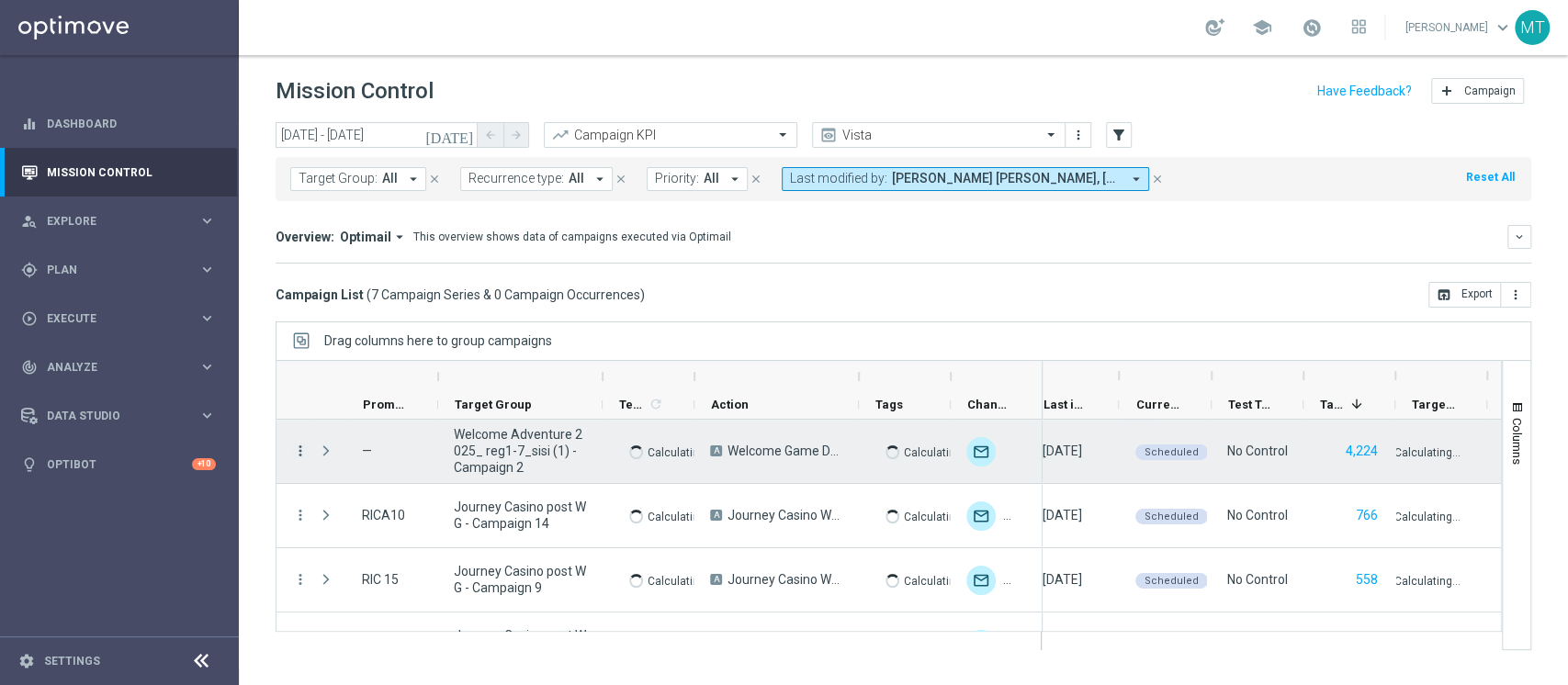
click at [303, 447] on icon "more_vert" at bounding box center [300, 450] width 17 height 17
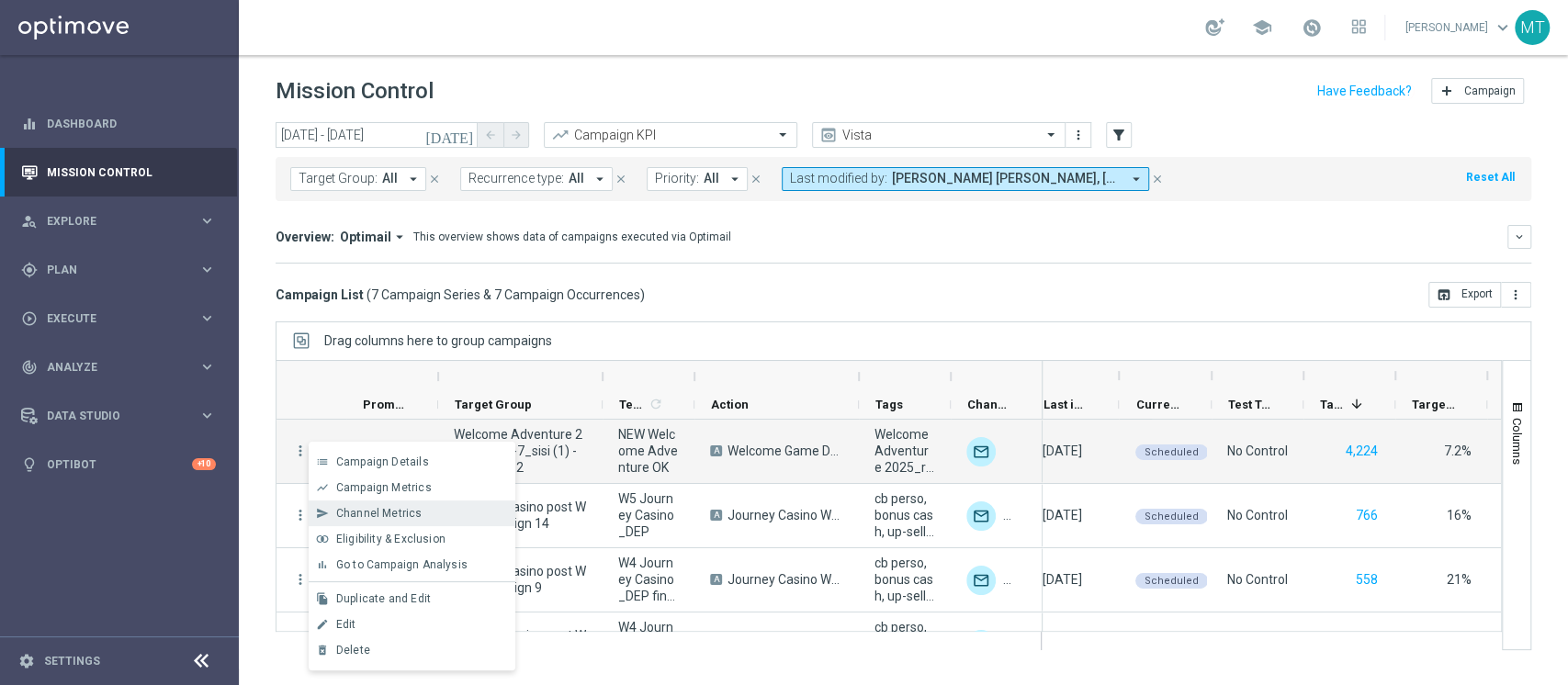
click at [353, 512] on span "Channel Metrics" at bounding box center [378, 513] width 86 height 13
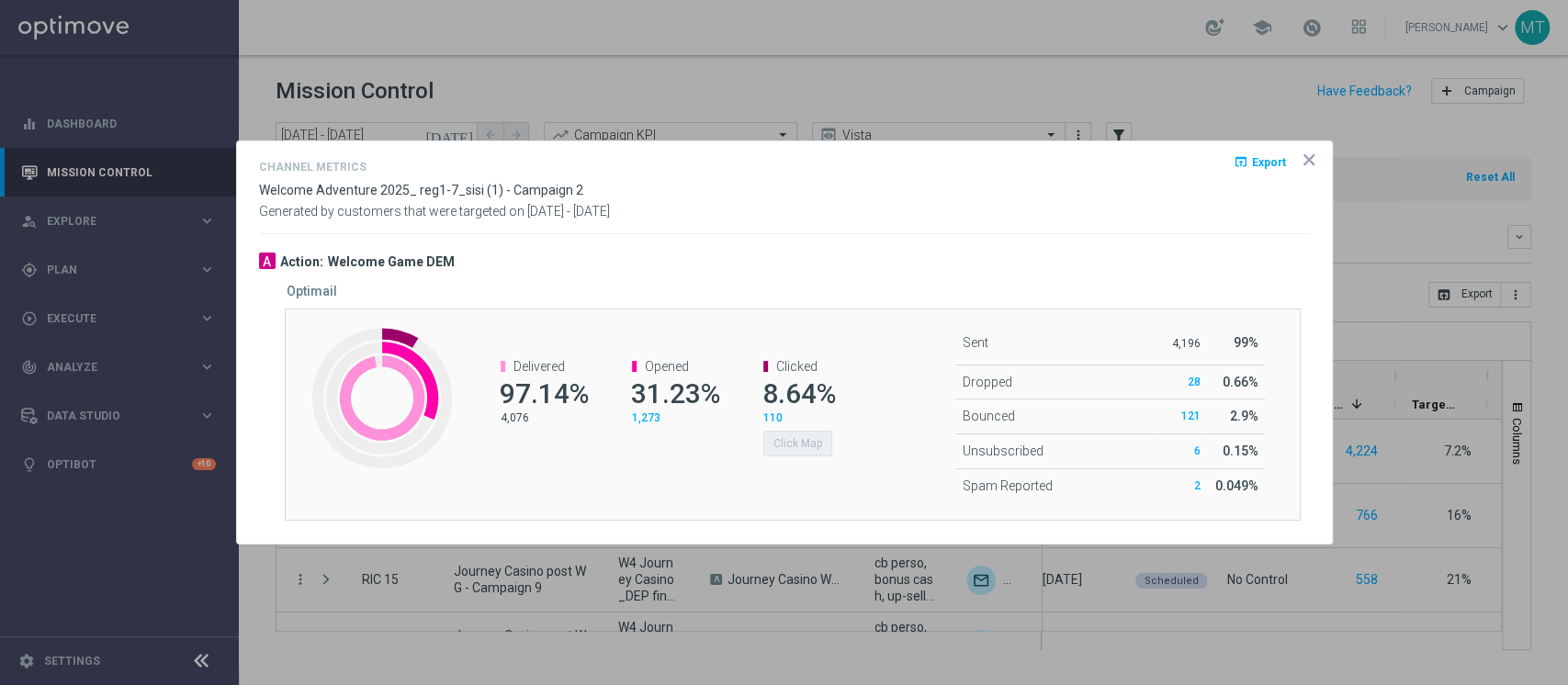
click at [1175, 161] on icon "icon" at bounding box center [1308, 159] width 9 height 9
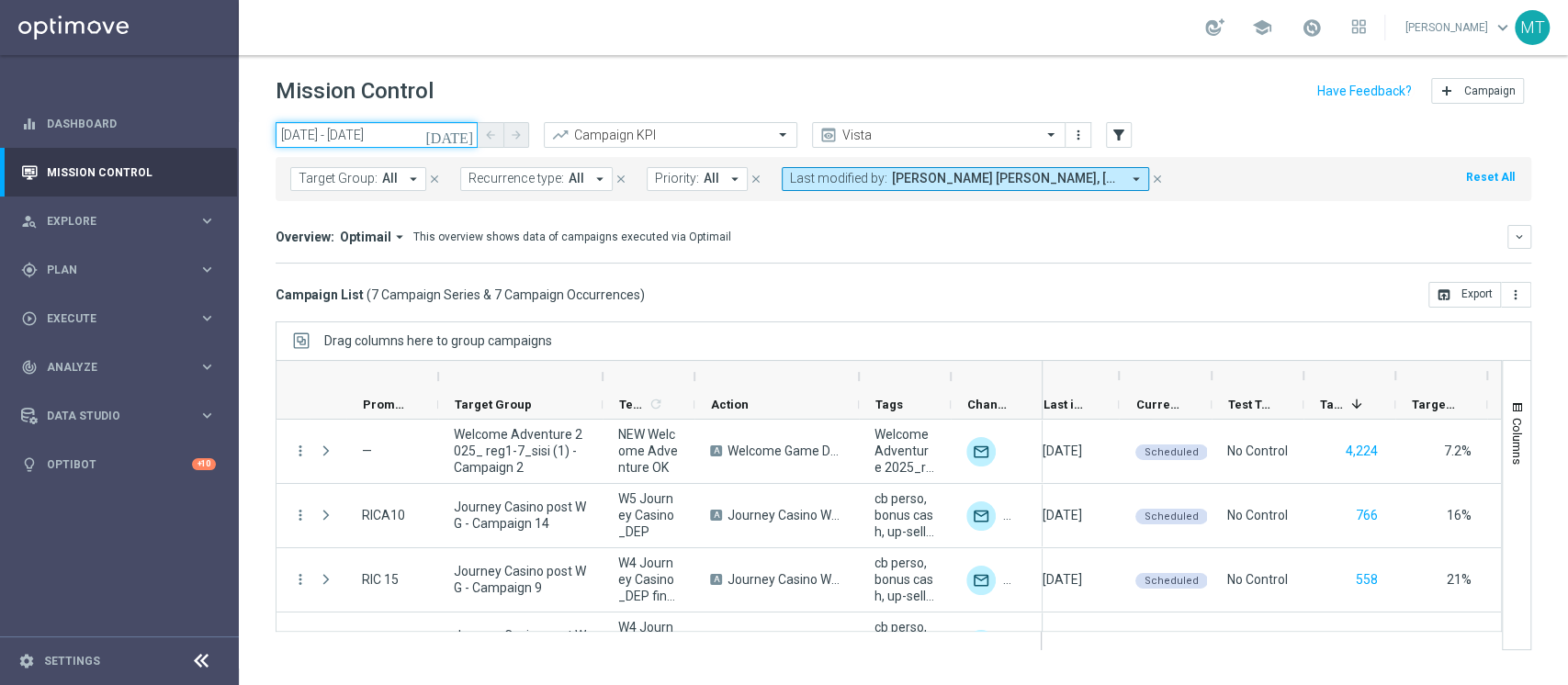
click at [413, 138] on input "[DATE] - [DATE]" at bounding box center [376, 135] width 202 height 26
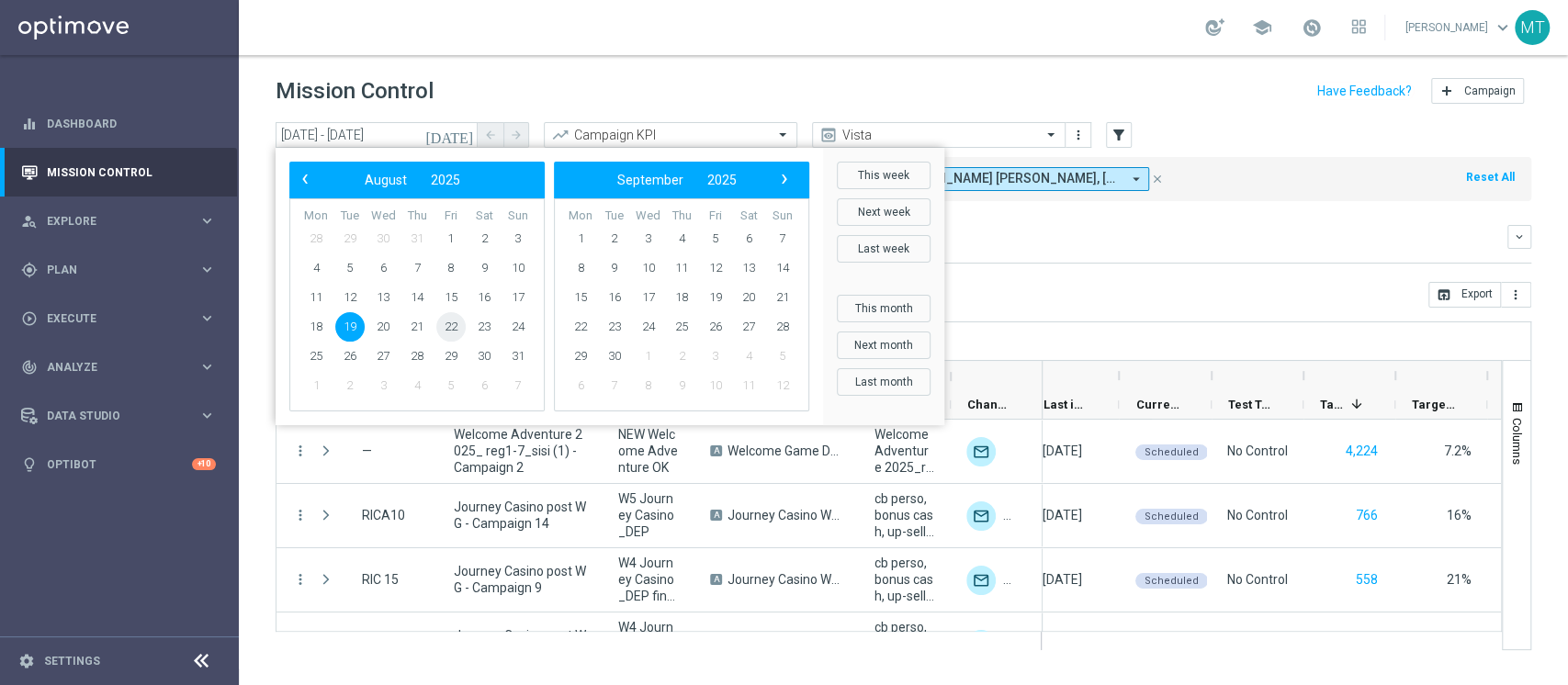
click at [449, 325] on span "22" at bounding box center [451, 327] width 30 height 30
type input "[DATE] - [DATE]"
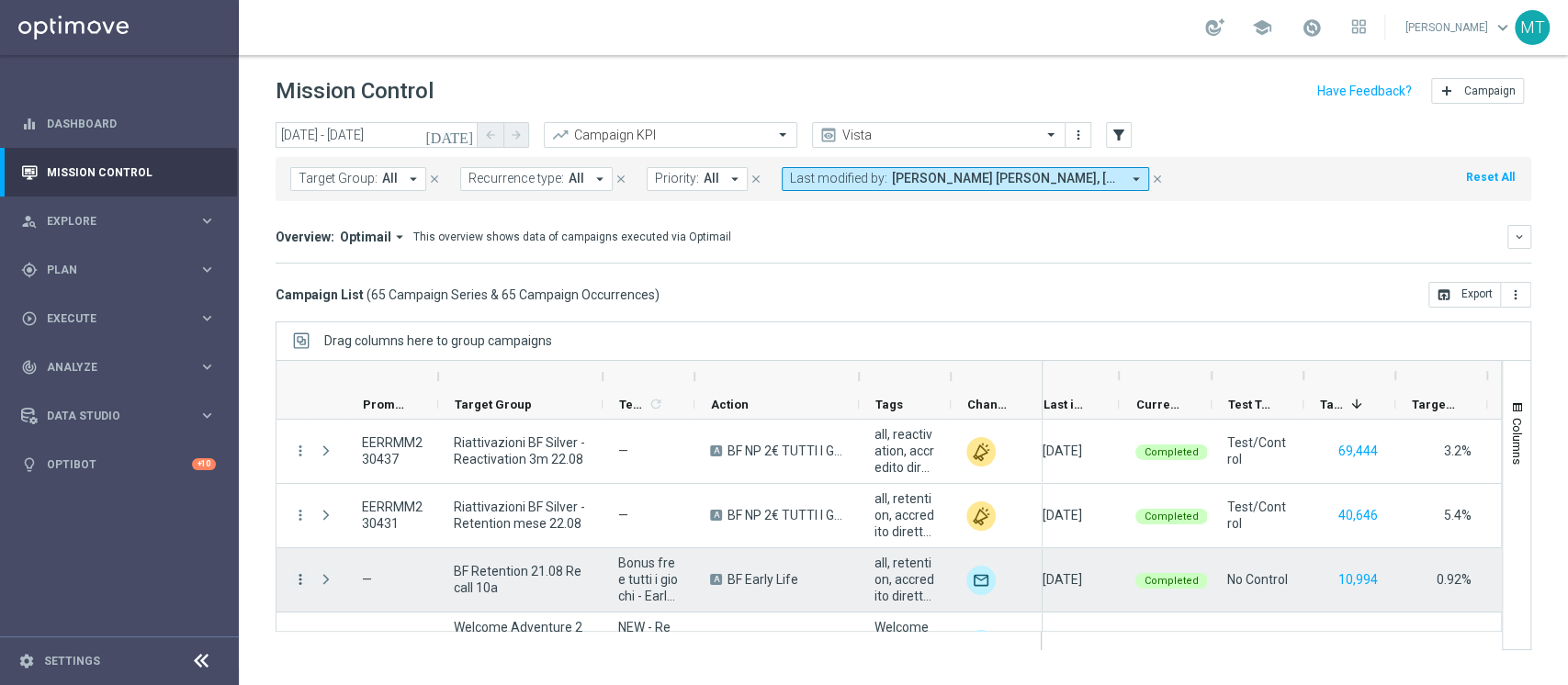
click at [296, 512] on icon "more_vert" at bounding box center [300, 579] width 17 height 17
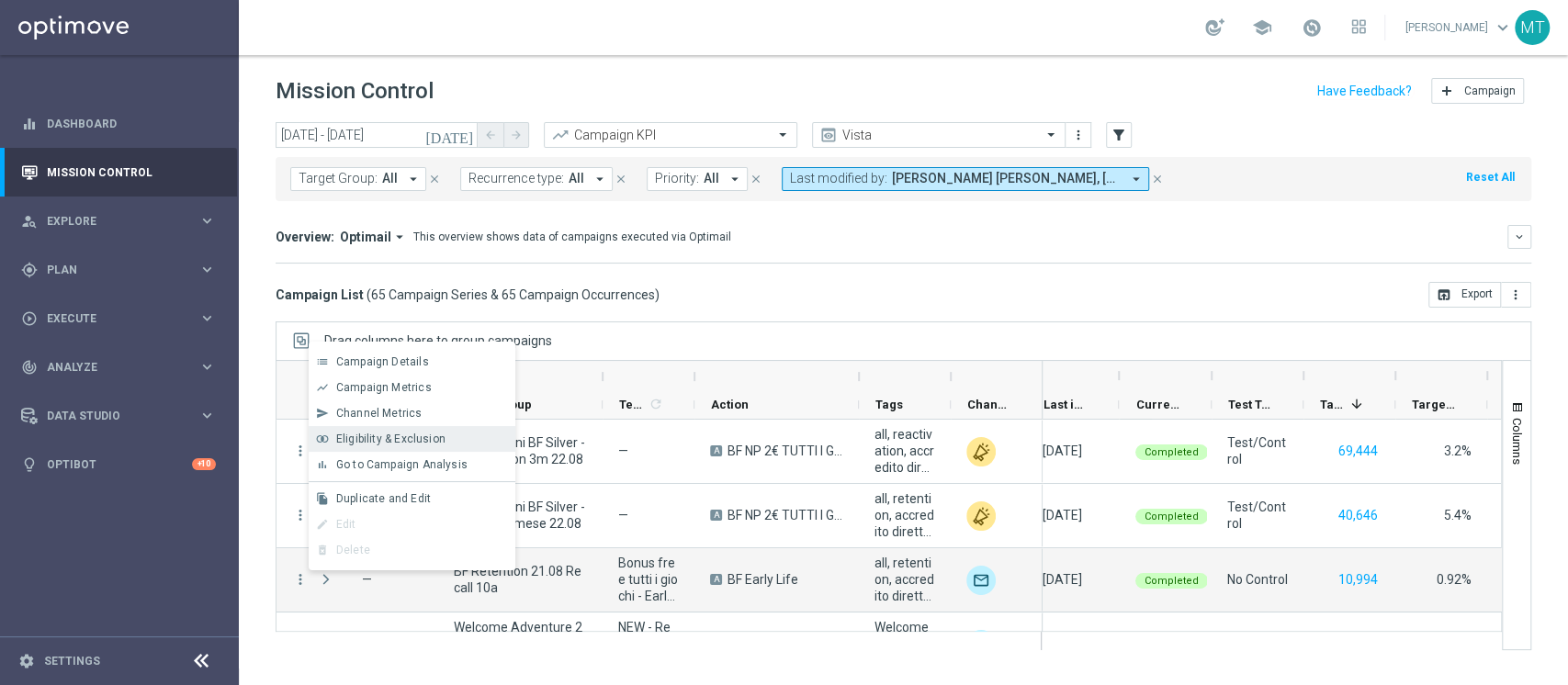
click at [409, 429] on div "join_inner Eligibility & Exclusion" at bounding box center [412, 439] width 206 height 26
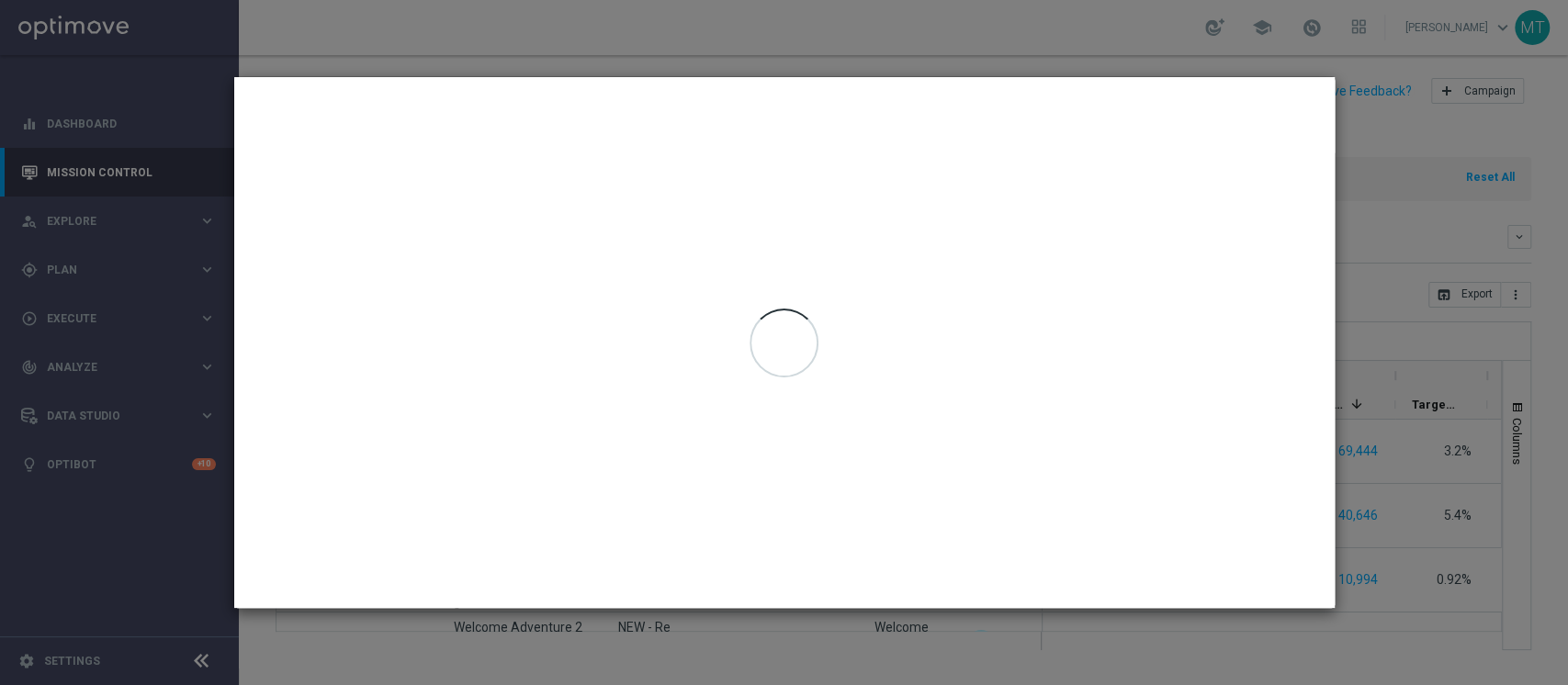
type input "[DATE] - [DATE]"
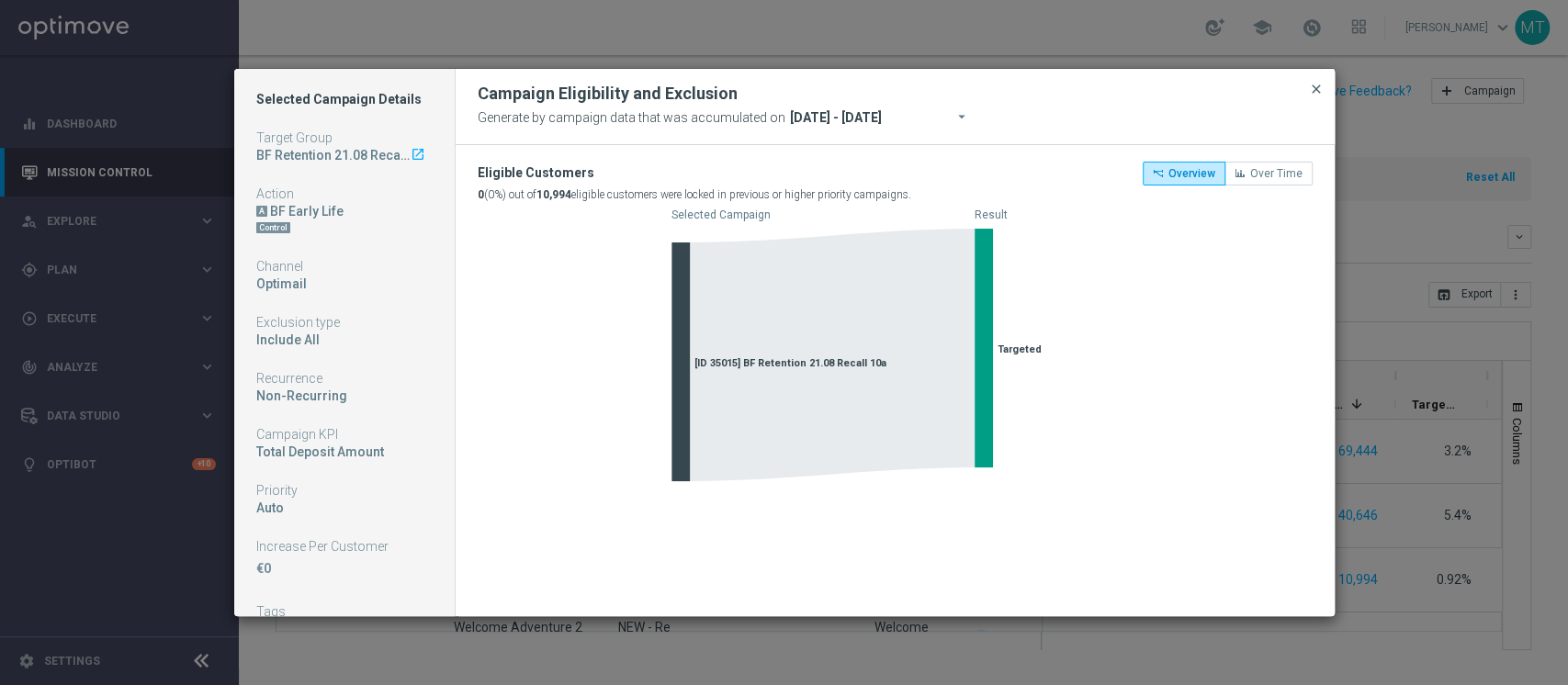
click at [1175, 90] on span "close" at bounding box center [1316, 89] width 15 height 15
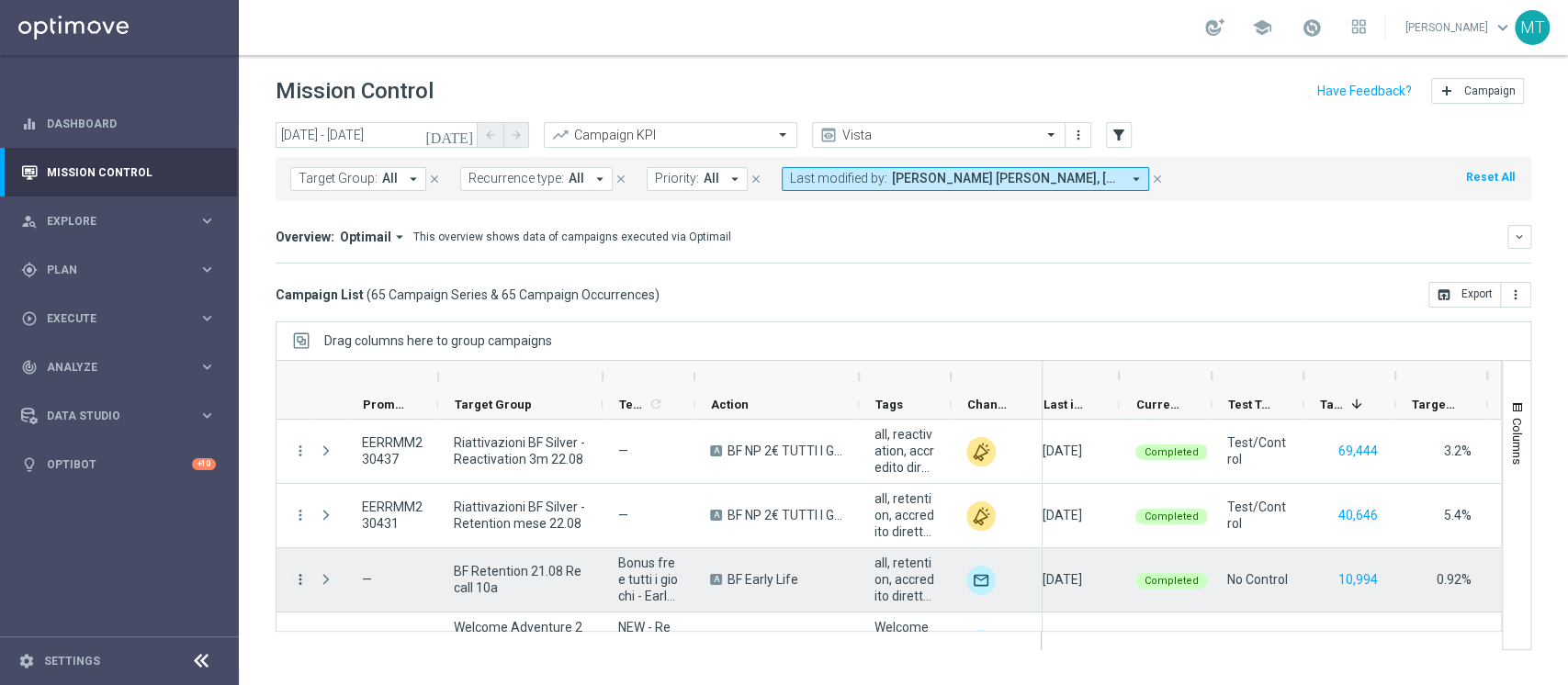
click at [296, 512] on icon "more_vert" at bounding box center [300, 579] width 17 height 17
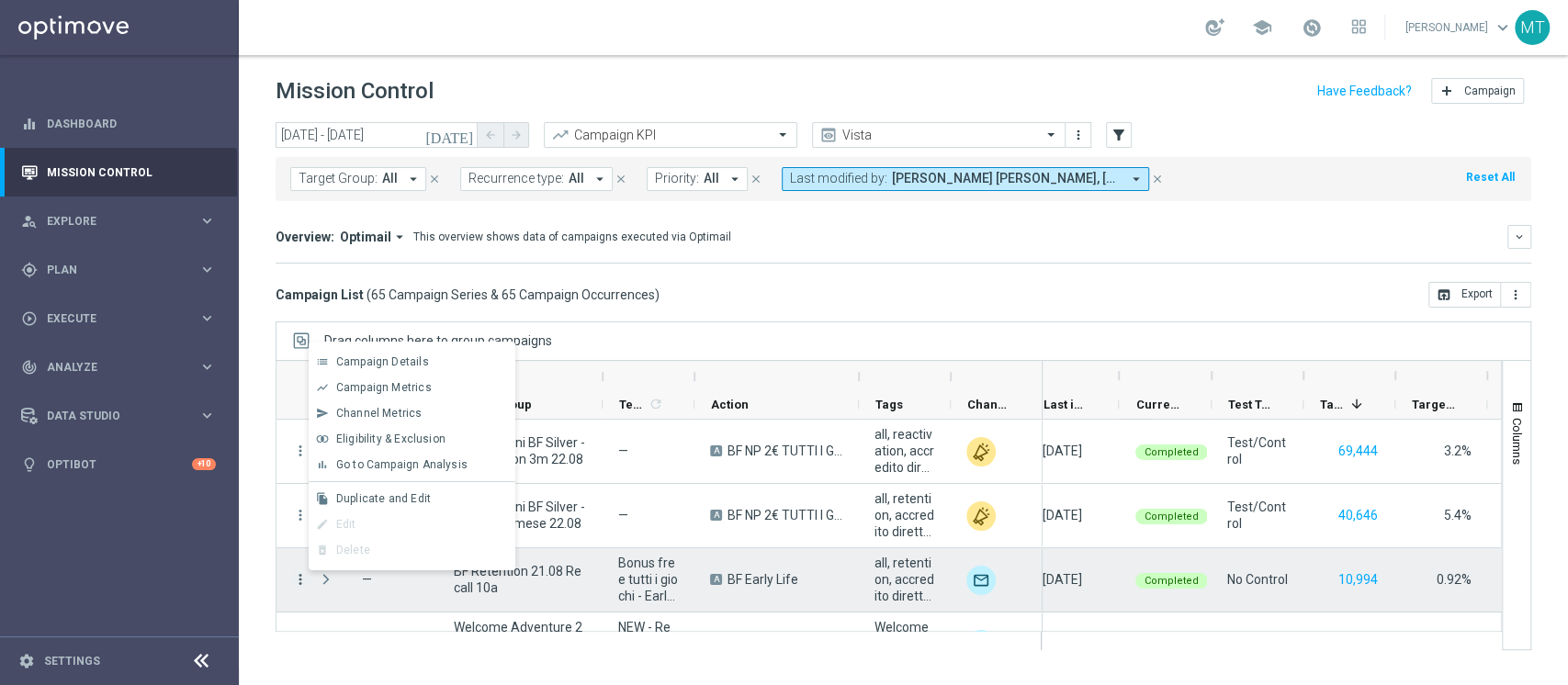
click at [296, 512] on icon "more_vert" at bounding box center [300, 579] width 17 height 17
click at [380, 416] on span "Channel Metrics" at bounding box center [378, 413] width 86 height 13
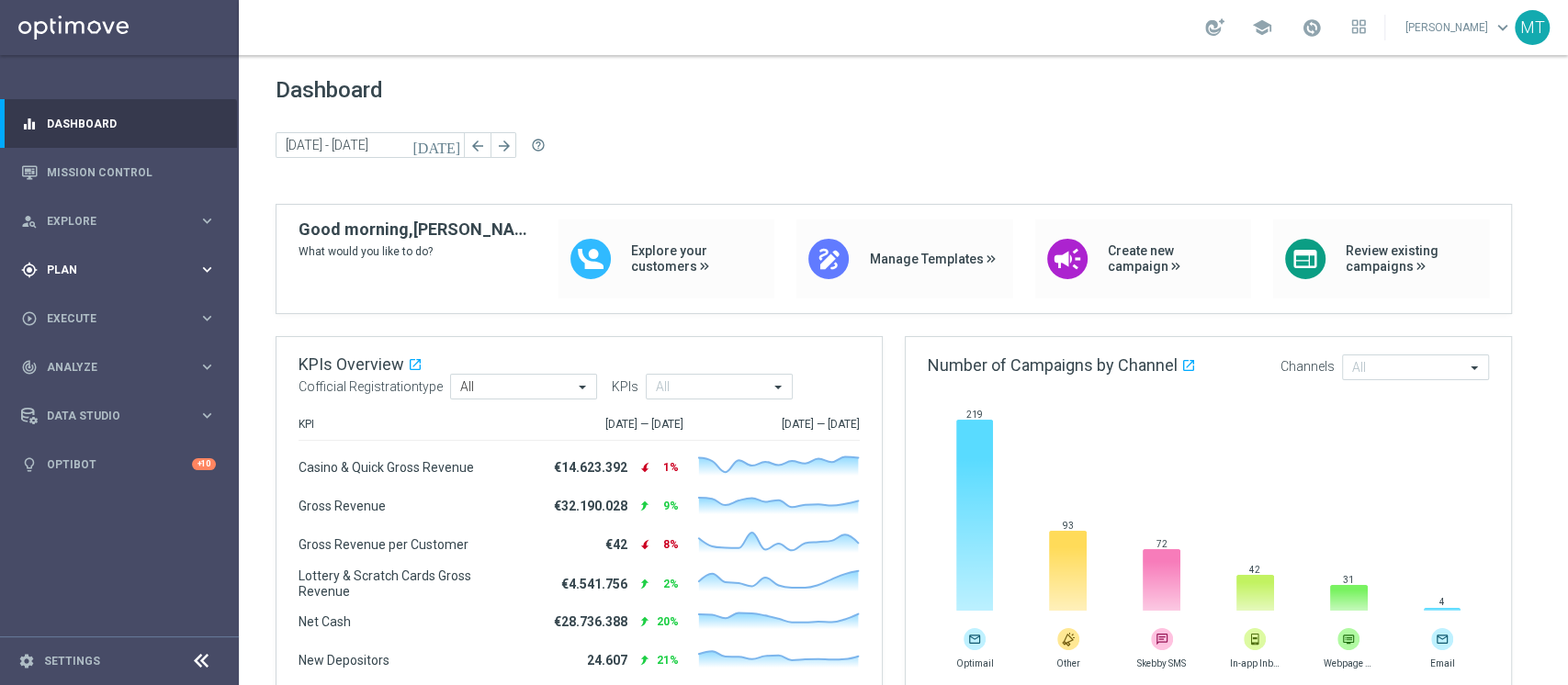
click at [111, 246] on div "gps_fixed Plan keyboard_arrow_right" at bounding box center [118, 268] width 237 height 48
click at [101, 303] on link "Target Groups" at bounding box center [118, 307] width 143 height 15
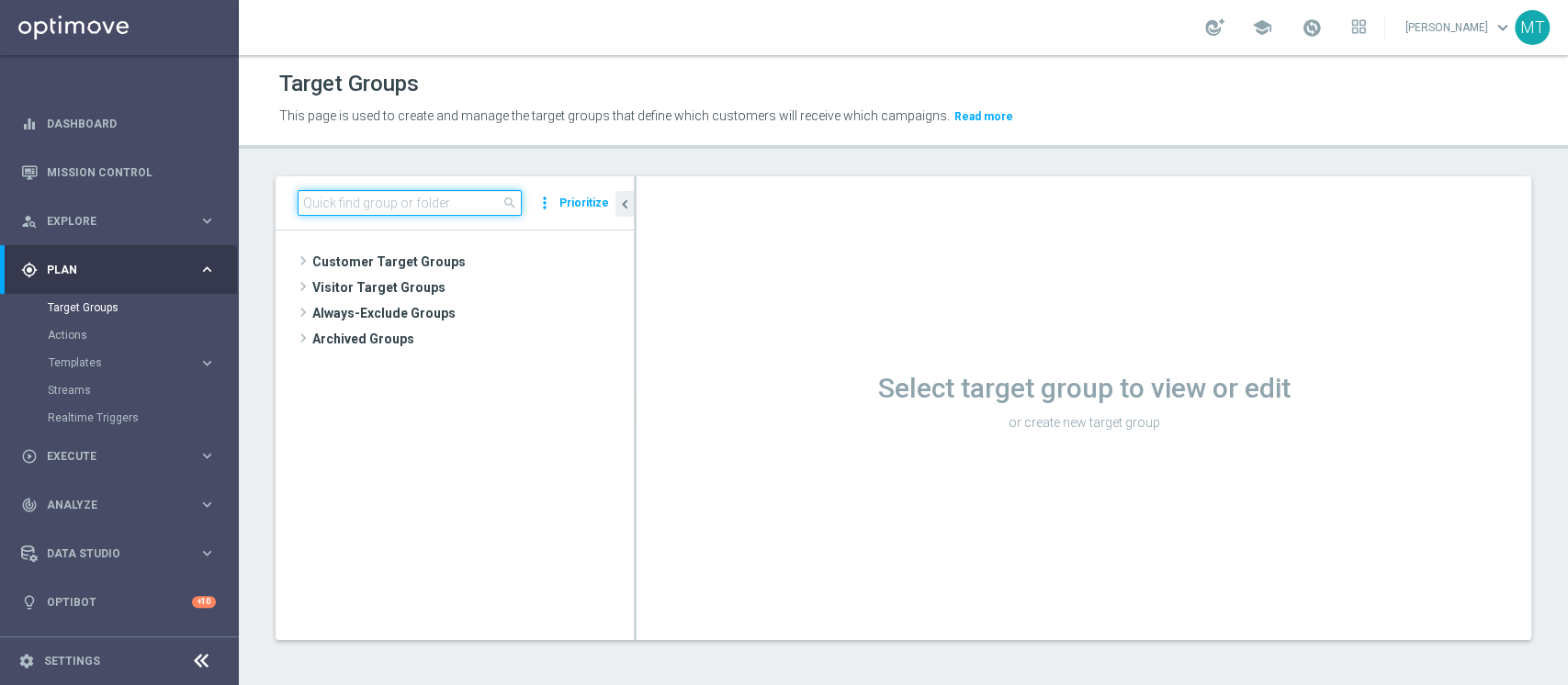
click at [427, 192] on input at bounding box center [409, 203] width 224 height 26
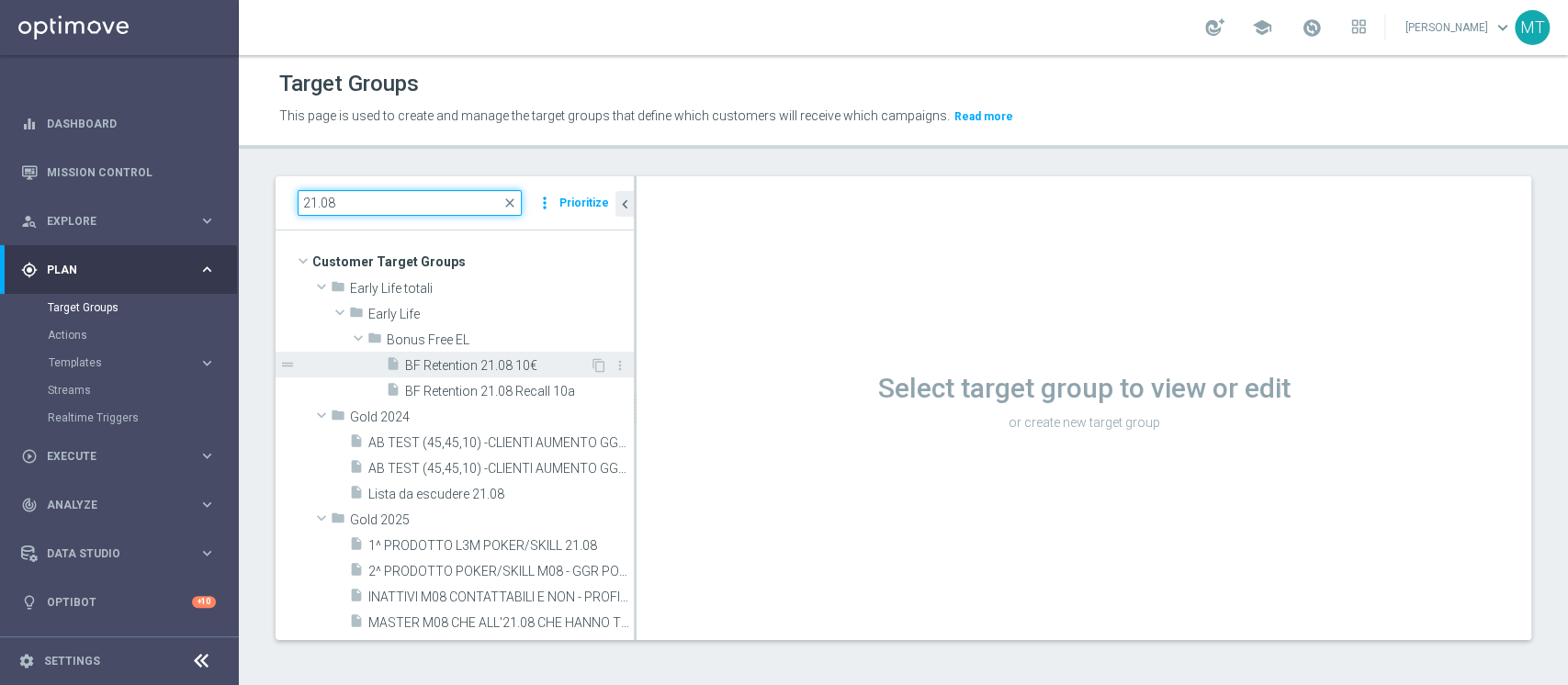
type input "21.08"
click at [461, 372] on span "BF Retention 21.08 10€" at bounding box center [497, 366] width 185 height 16
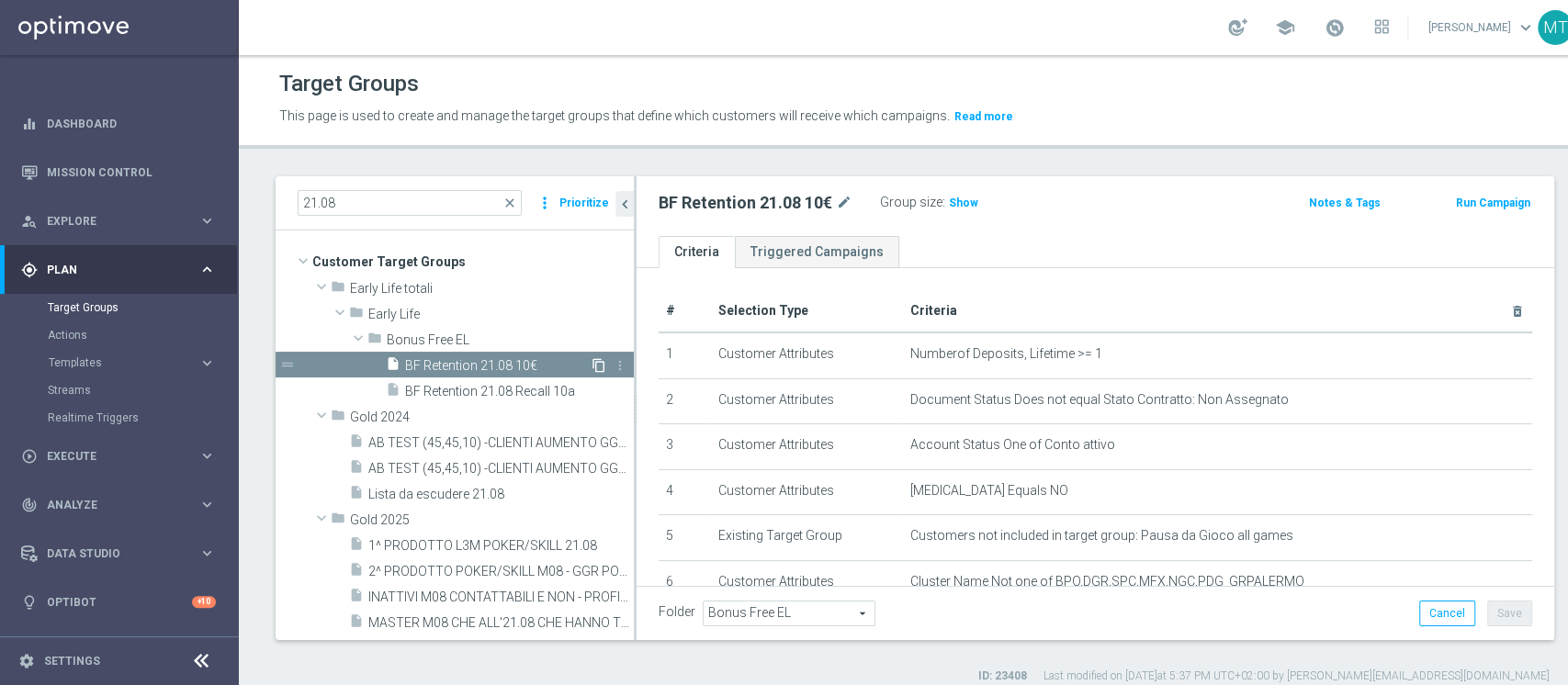
click at [591, 360] on icon "content_copy" at bounding box center [598, 365] width 15 height 15
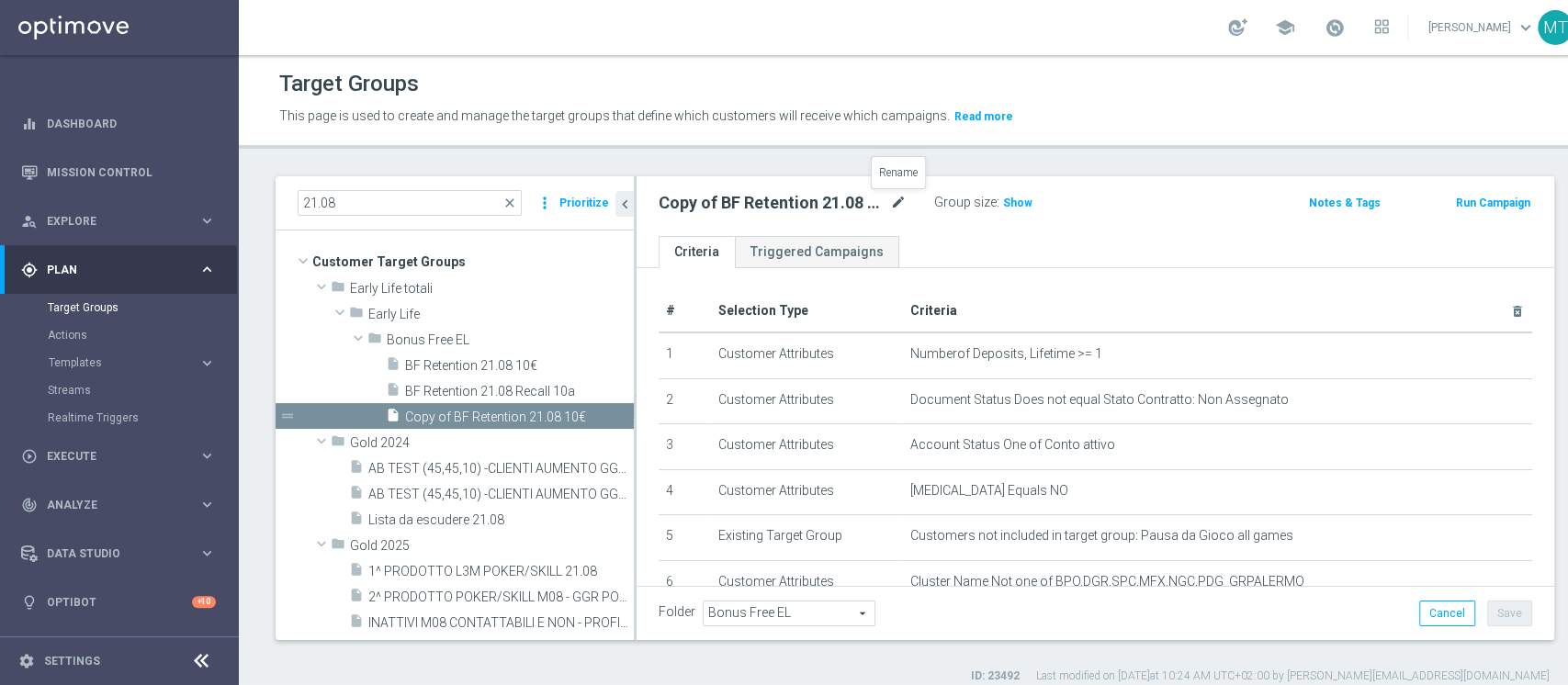
click at [900, 202] on icon "mode_edit" at bounding box center [898, 202] width 17 height 22
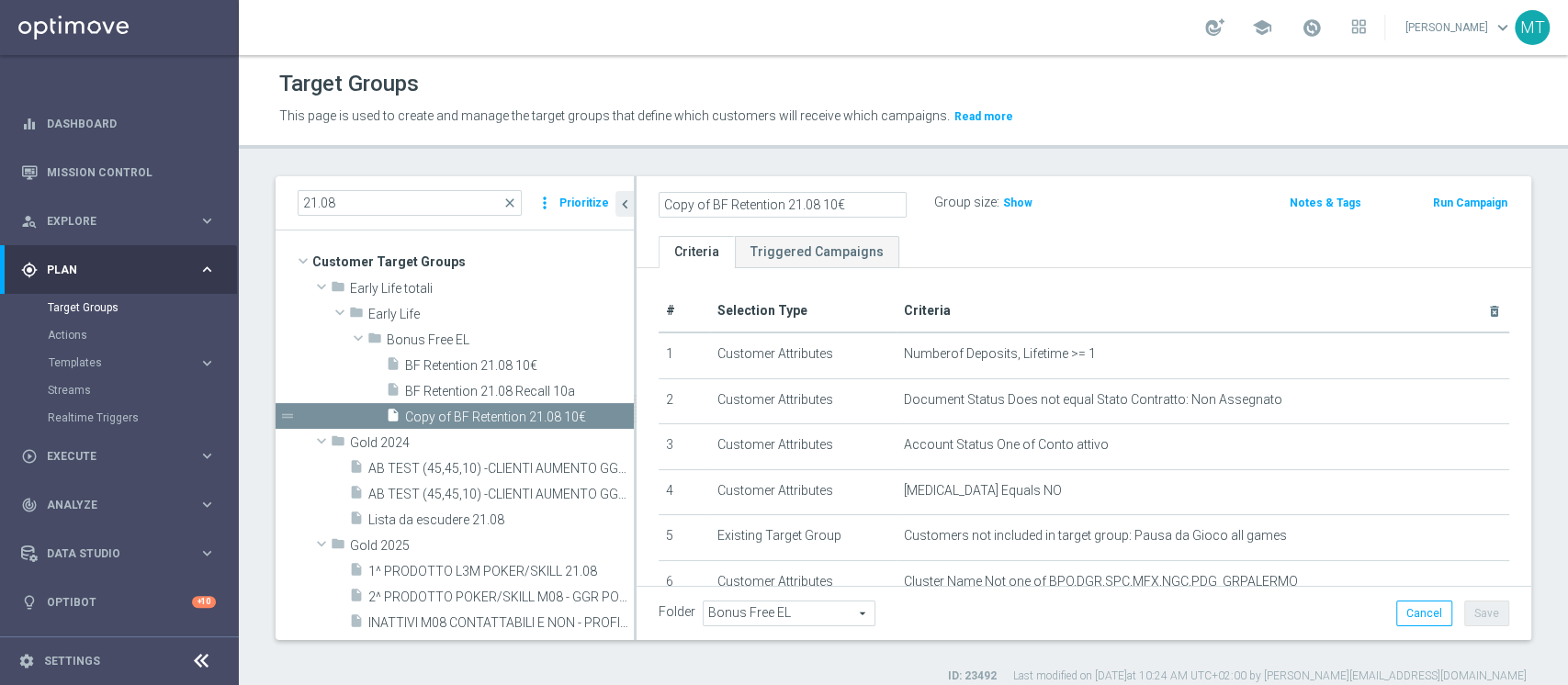
click at [713, 195] on input "Copy of BF Retention 21.08 10€" at bounding box center [782, 204] width 248 height 26
click at [743, 204] on input "BF Retention 21.08 10€" at bounding box center [782, 204] width 248 height 26
click at [773, 202] on input "BF Retention 27.08 10€" at bounding box center [782, 204] width 248 height 26
type input "BF Retention 27.08 20€"
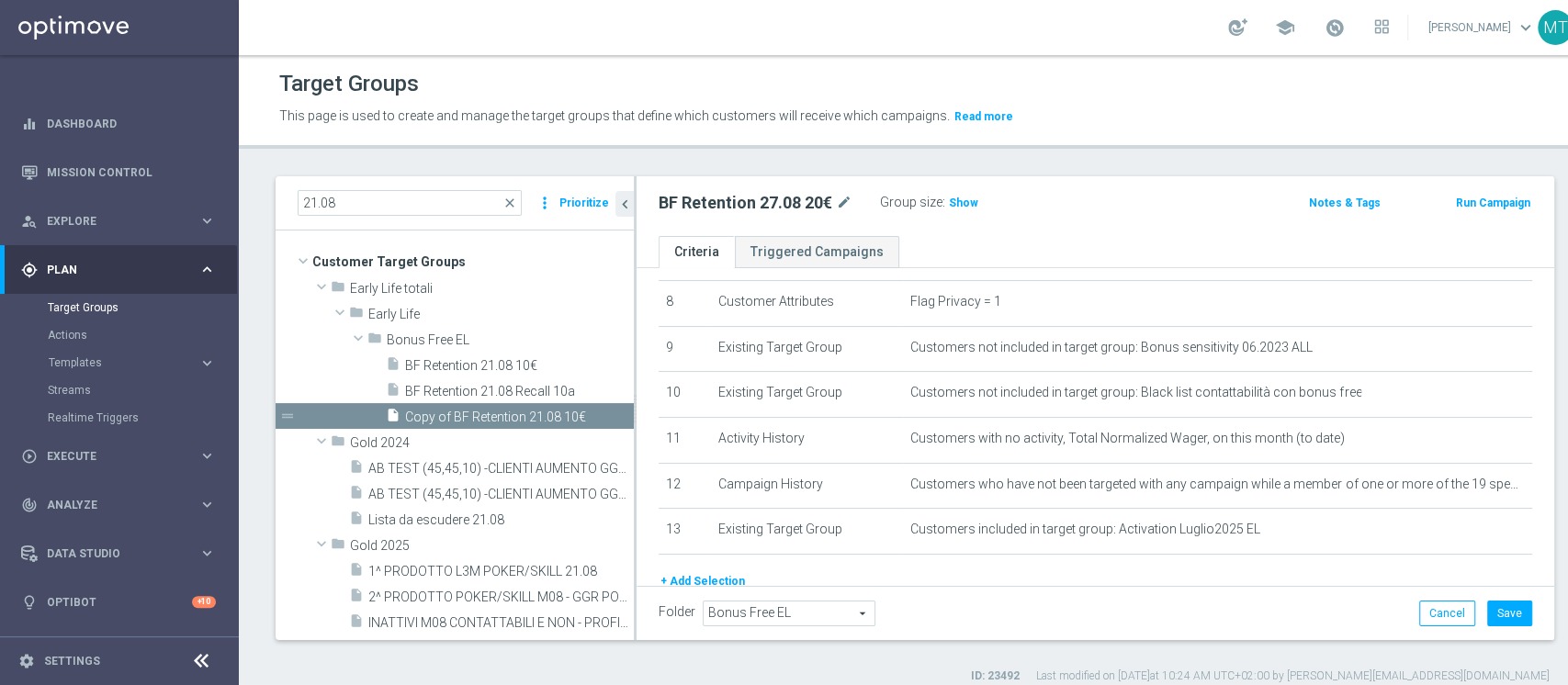
scroll to position [447, 0]
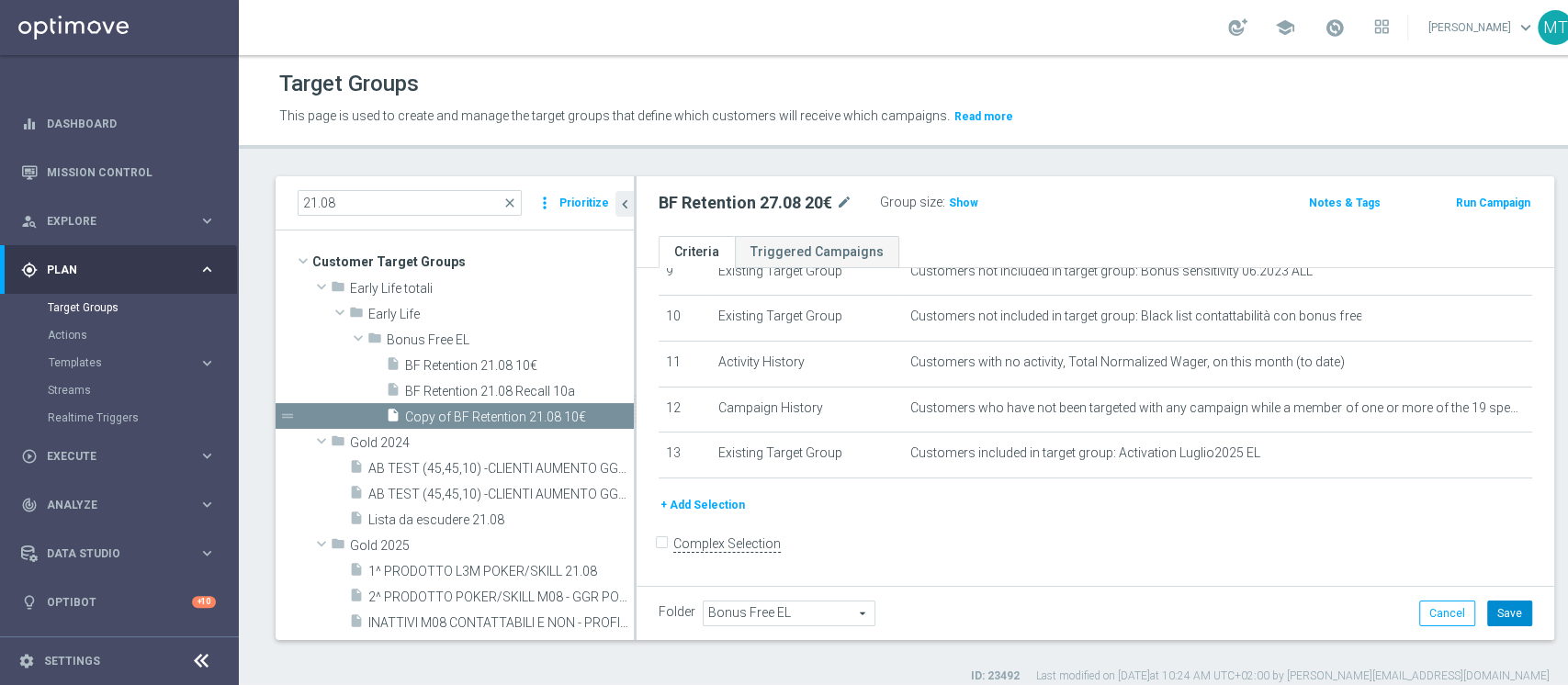
click at [1487, 611] on button "Save" at bounding box center [1510, 613] width 45 height 26
click at [963, 202] on span "Show" at bounding box center [964, 202] width 30 height 13
click at [768, 190] on div "BF Retention 27.08 20€ mode_edit" at bounding box center [769, 203] width 221 height 26
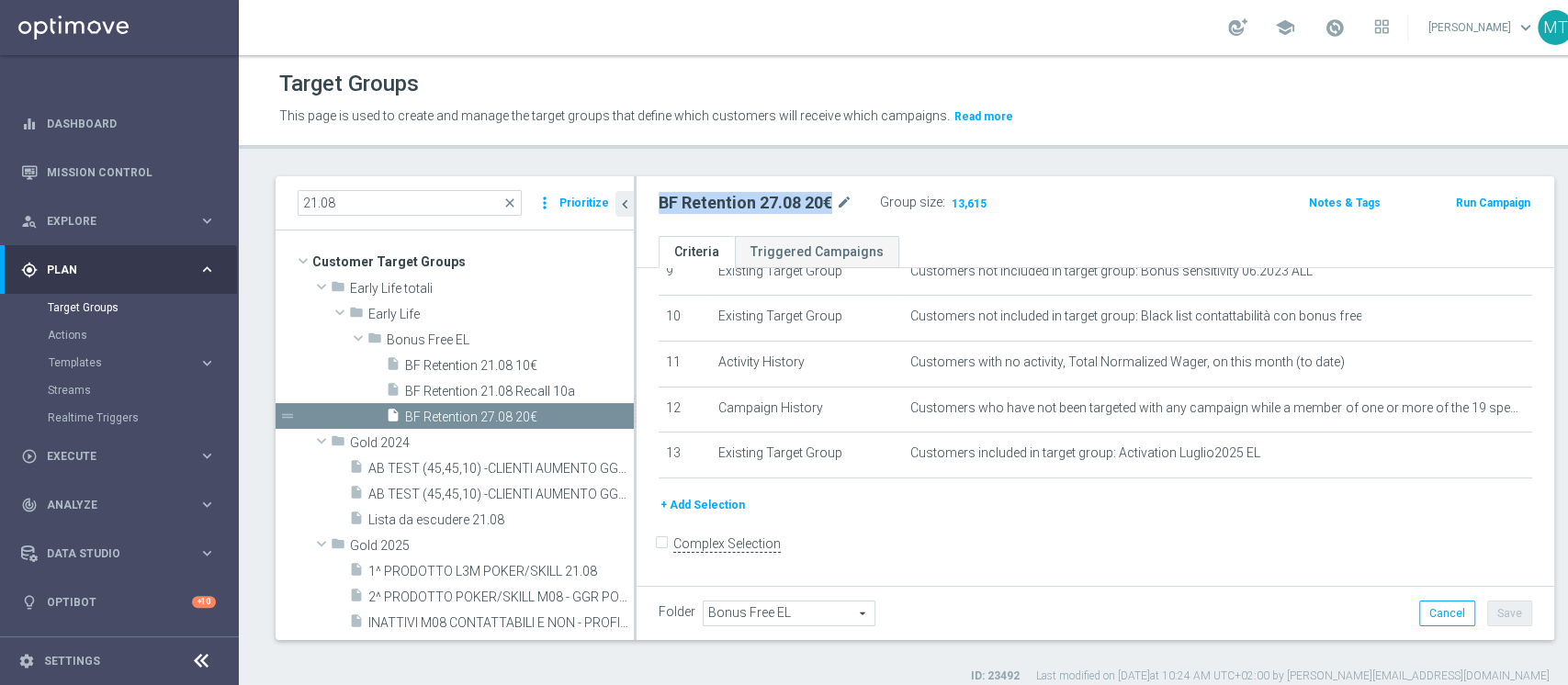
copy div "BF Retention 27.08 20€"
